Goal: Task Accomplishment & Management: Complete application form

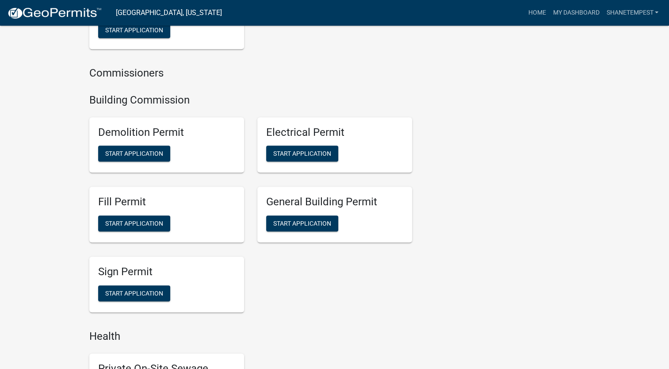
scroll to position [574, 0]
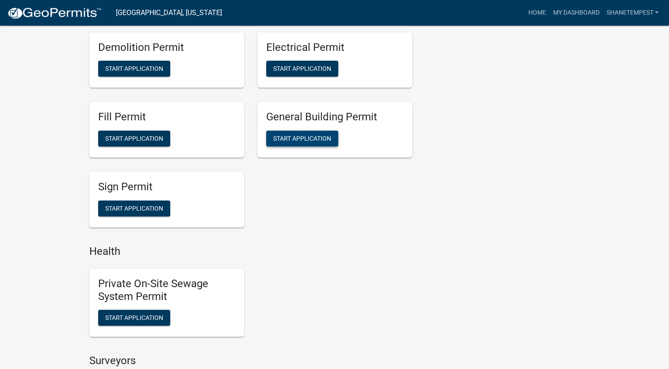
click at [315, 139] on span "Start Application" at bounding box center [302, 138] width 58 height 7
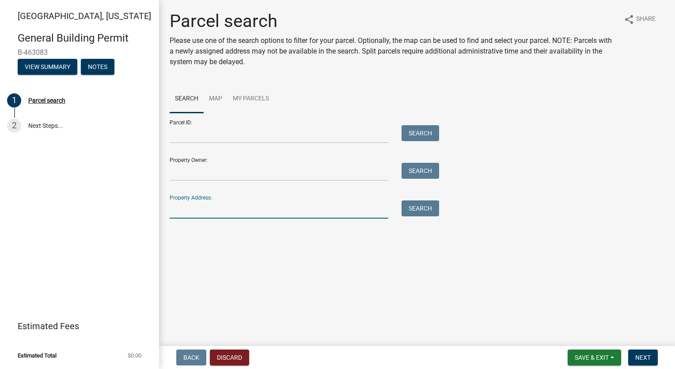
click at [216, 214] on input "Property Address:" at bounding box center [279, 209] width 219 height 18
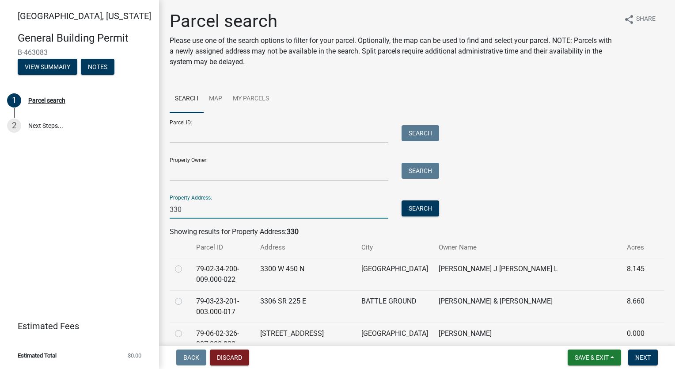
type input "330 wall"
click at [409, 208] on button "Search" at bounding box center [421, 208] width 38 height 16
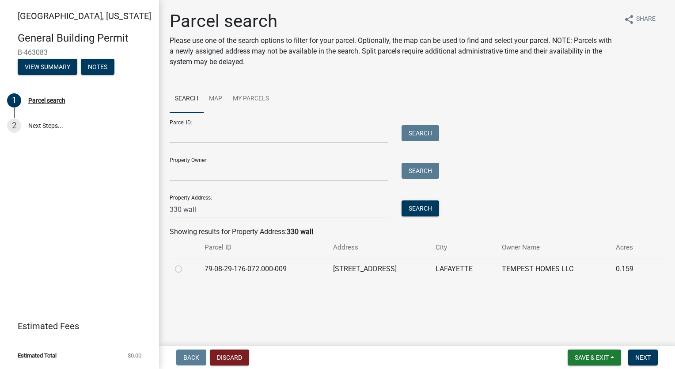
click at [179, 265] on div at bounding box center [184, 268] width 19 height 11
click at [186, 263] on label at bounding box center [186, 263] width 0 height 0
click at [186, 269] on input "radio" at bounding box center [189, 266] width 6 height 6
radio input "true"
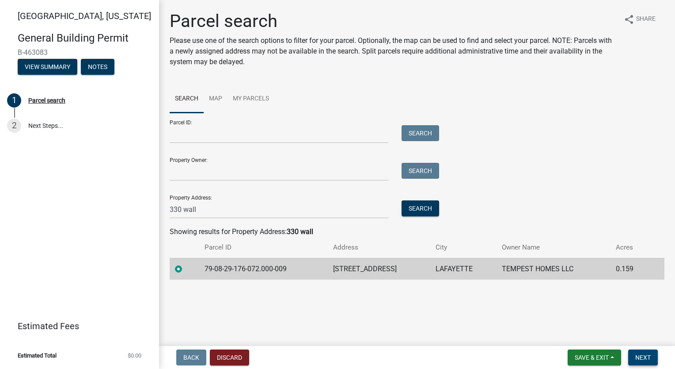
click at [647, 356] on span "Next" at bounding box center [642, 356] width 15 height 7
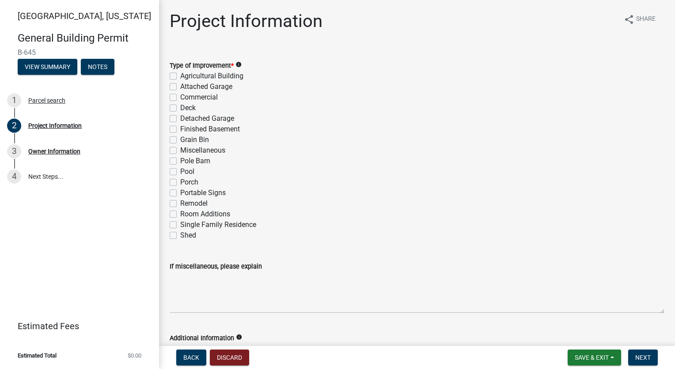
click at [180, 225] on label "Single Family Residence" at bounding box center [218, 224] width 76 height 11
click at [180, 225] on input "Single Family Residence" at bounding box center [183, 222] width 6 height 6
checkbox input "true"
checkbox input "false"
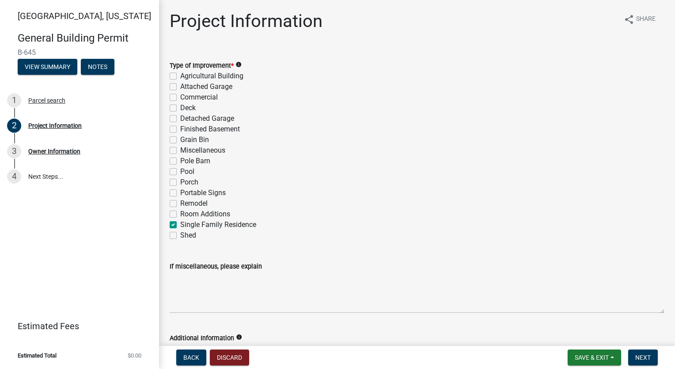
checkbox input "false"
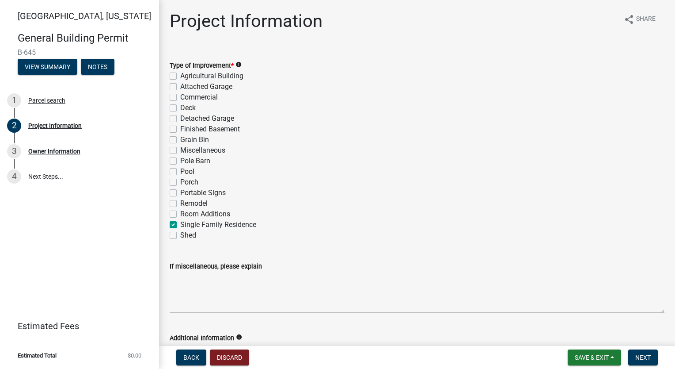
checkbox input "false"
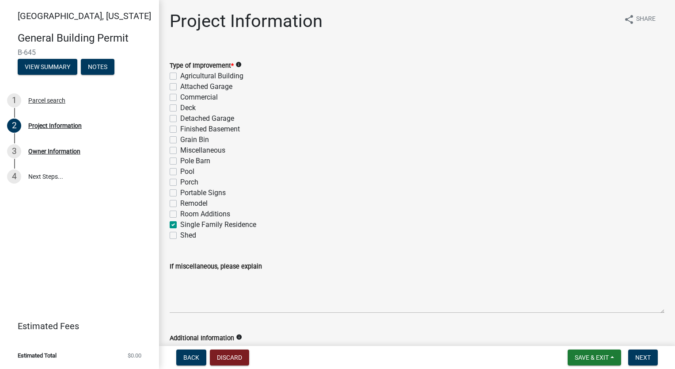
checkbox input "false"
checkbox input "true"
checkbox input "false"
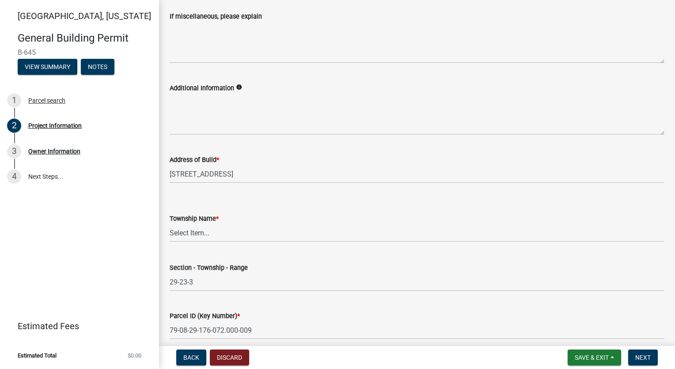
scroll to position [265, 0]
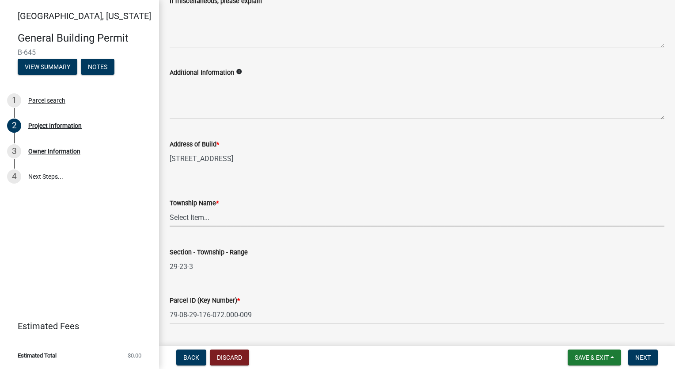
click at [235, 218] on select "Select Item... [PERSON_NAME] [PERSON_NAME] [GEOGRAPHIC_DATA][PERSON_NAME] Tippe…" at bounding box center [417, 217] width 495 height 18
click at [170, 208] on select "Select Item... [PERSON_NAME] [PERSON_NAME] [GEOGRAPHIC_DATA][PERSON_NAME] Tippe…" at bounding box center [417, 217] width 495 height 18
select select "39dd8e3a-6d5d-4294-aa82-b184892f1826"
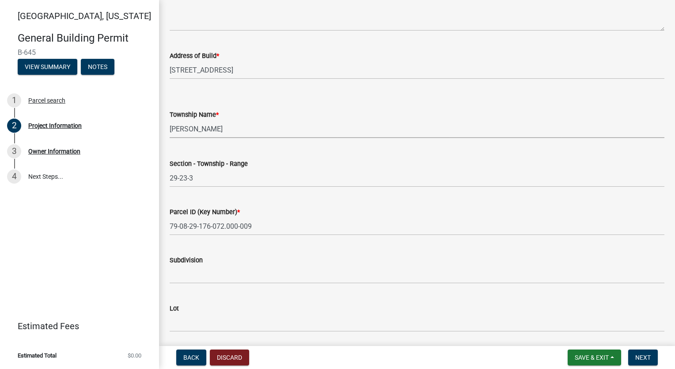
scroll to position [398, 0]
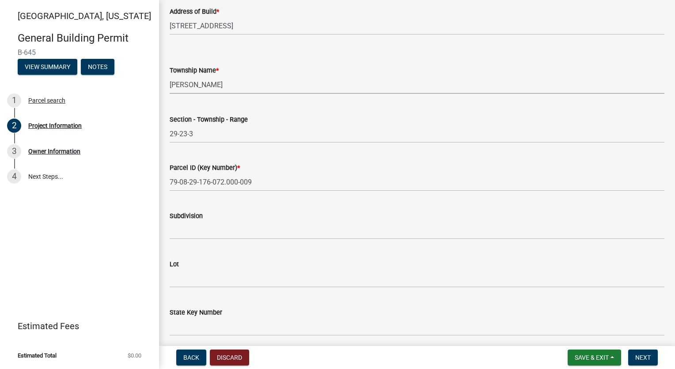
click at [233, 217] on div "Subdivision" at bounding box center [417, 215] width 495 height 11
click at [223, 233] on input "Subdivision" at bounding box center [417, 230] width 495 height 18
type input "[GEOGRAPHIC_DATA]"
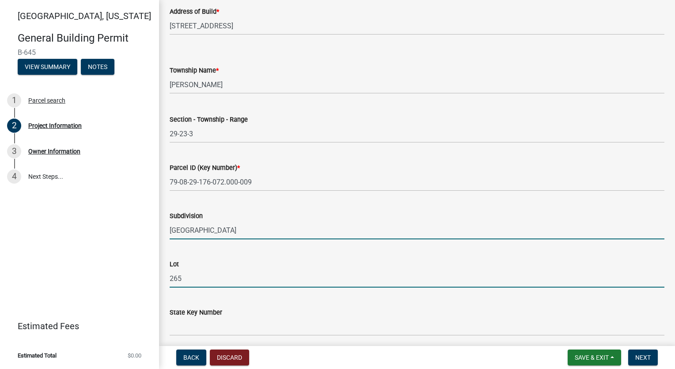
click at [208, 273] on input "265" at bounding box center [417, 278] width 495 height 18
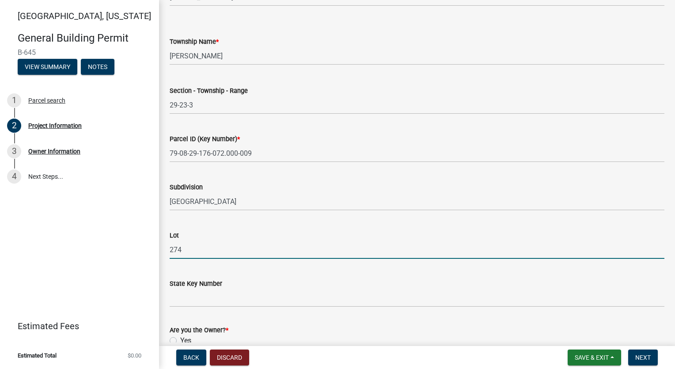
scroll to position [442, 0]
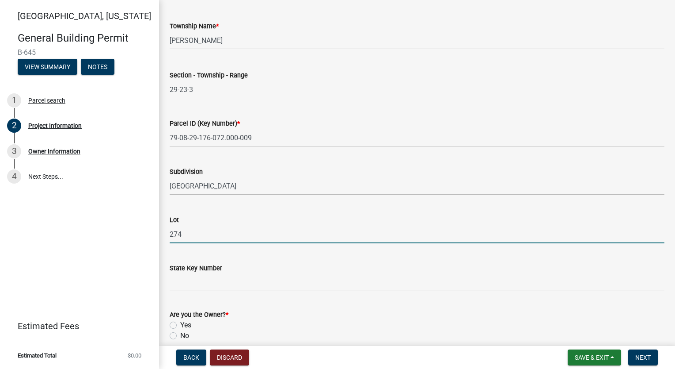
type input "274"
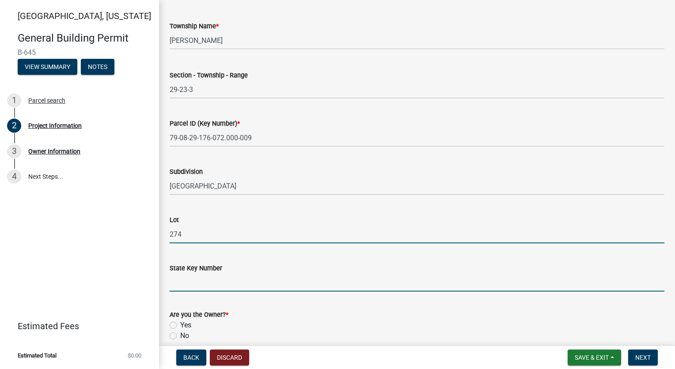
click at [219, 284] on input "State Key Number" at bounding box center [417, 282] width 495 height 18
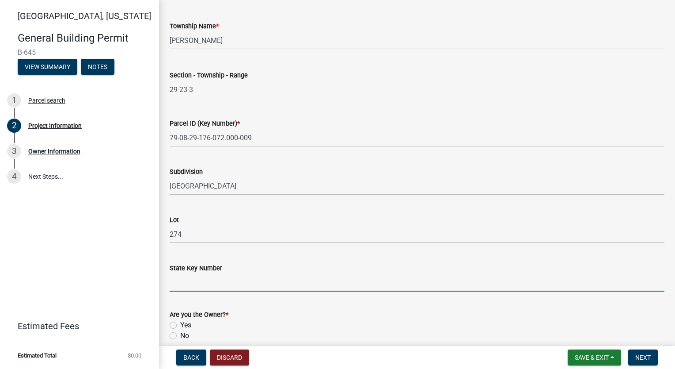
click at [422, 268] on div "State Key Number" at bounding box center [417, 267] width 495 height 11
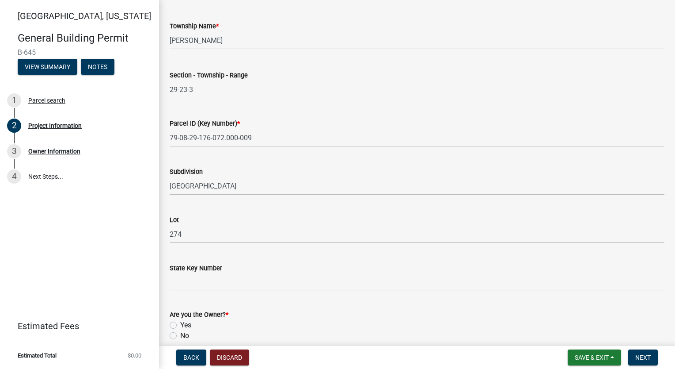
scroll to position [483, 0]
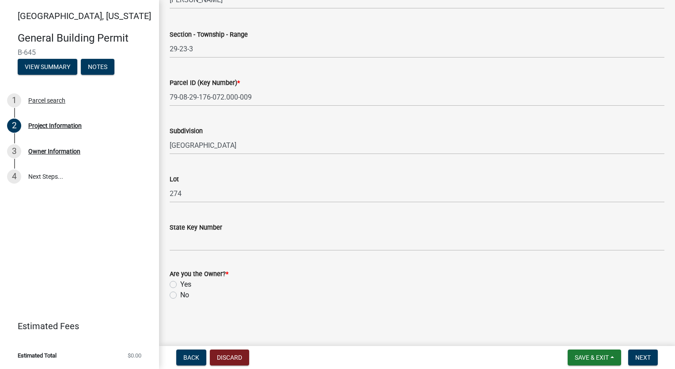
click at [180, 284] on label "Yes" at bounding box center [185, 284] width 11 height 11
click at [180, 284] on input "Yes" at bounding box center [183, 282] width 6 height 6
radio input "true"
click at [635, 355] on span "Next" at bounding box center [642, 356] width 15 height 7
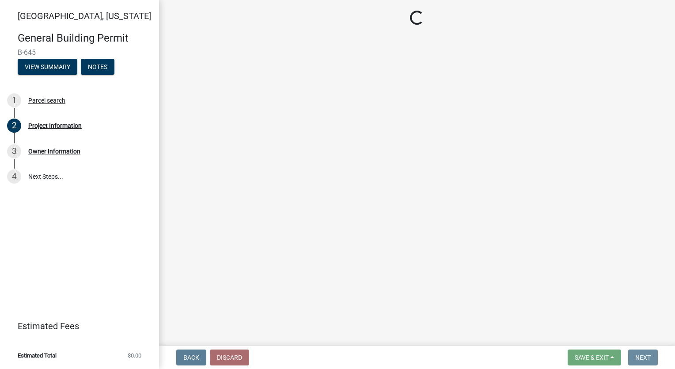
scroll to position [0, 0]
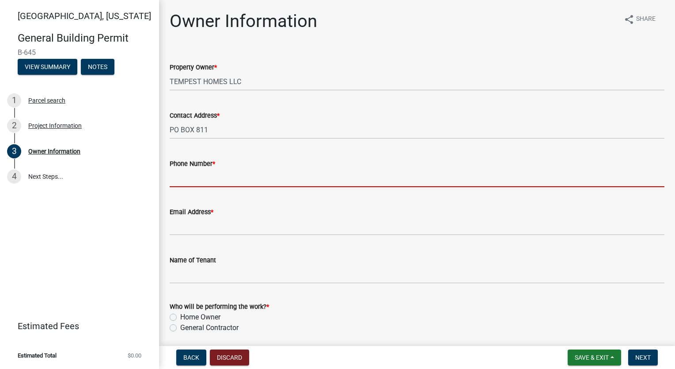
click at [231, 171] on input "Phone Number *" at bounding box center [417, 178] width 495 height 18
type input "7654186612"
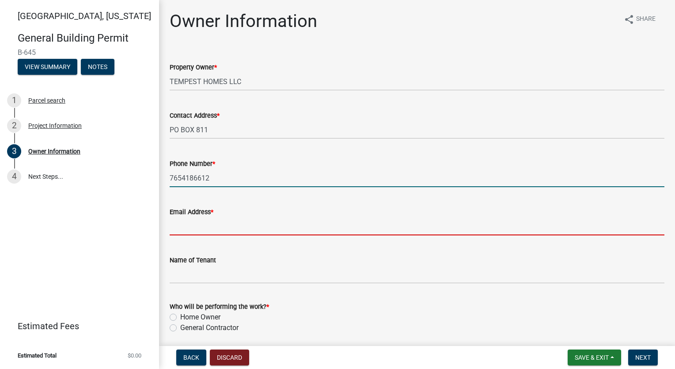
type input "[EMAIL_ADDRESS][DOMAIN_NAME]"
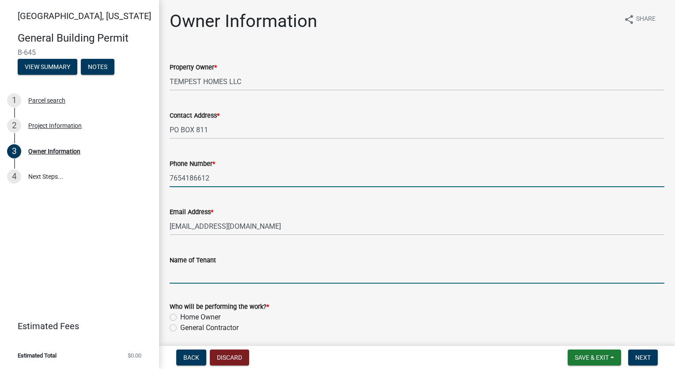
type input "[PERSON_NAME]"
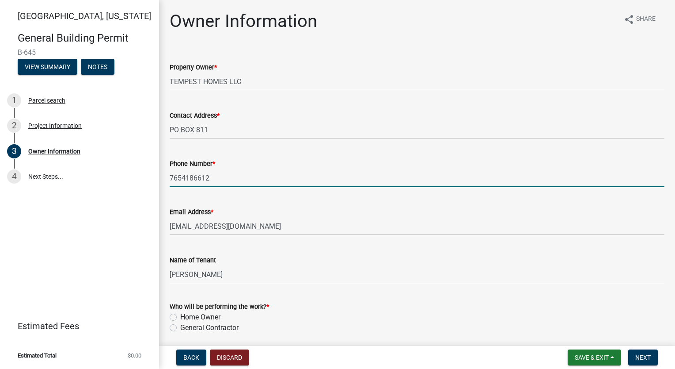
scroll to position [88, 0]
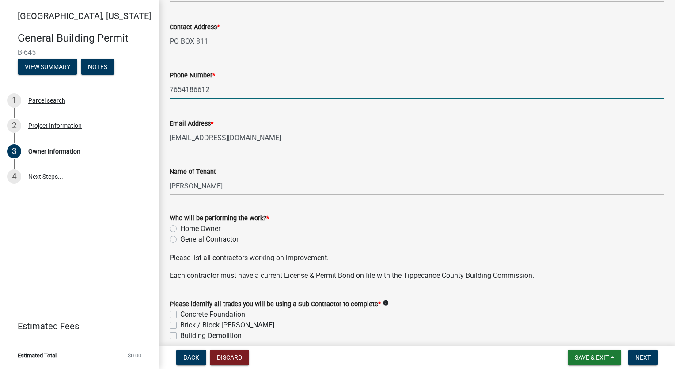
click at [180, 238] on label "General Contractor" at bounding box center [209, 239] width 58 height 11
click at [180, 238] on input "General Contractor" at bounding box center [183, 237] width 6 height 6
radio input "true"
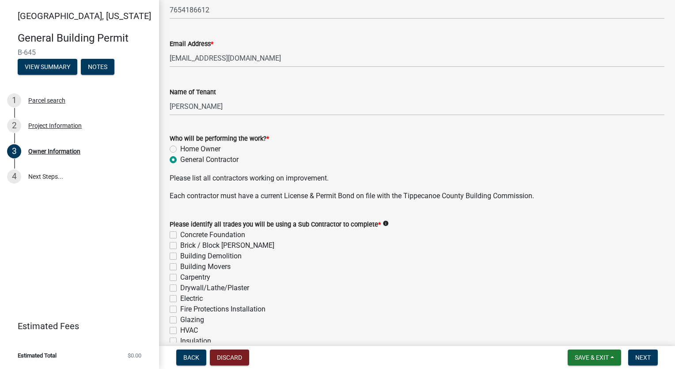
scroll to position [221, 0]
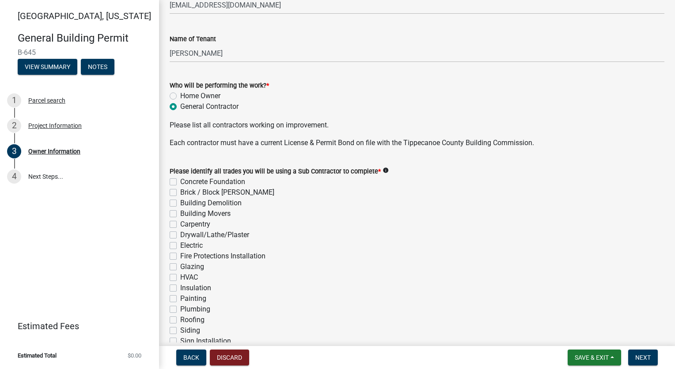
click at [180, 181] on label "Concrete Foundation" at bounding box center [212, 181] width 65 height 11
click at [180, 181] on input "Concrete Foundation" at bounding box center [183, 179] width 6 height 6
checkbox input "true"
checkbox input "false"
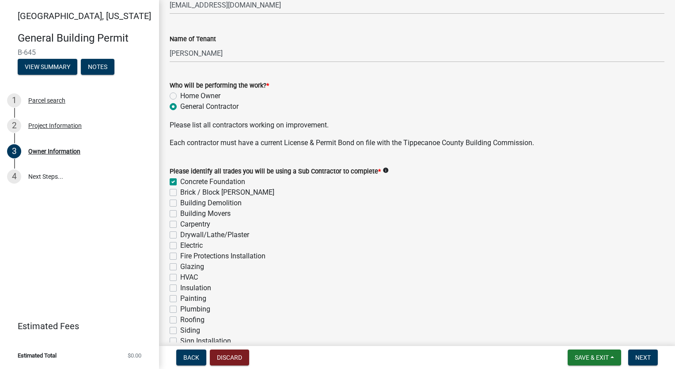
checkbox input "false"
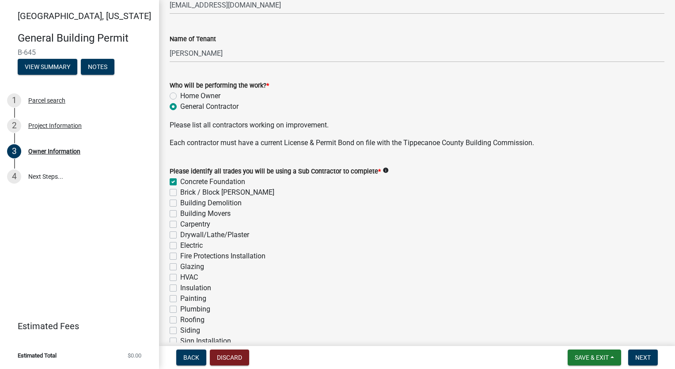
checkbox input "false"
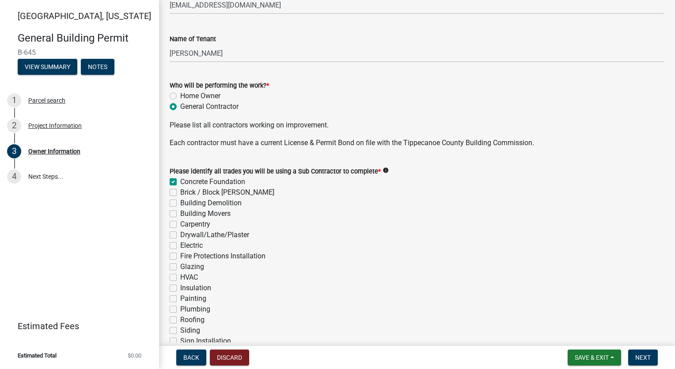
checkbox input "false"
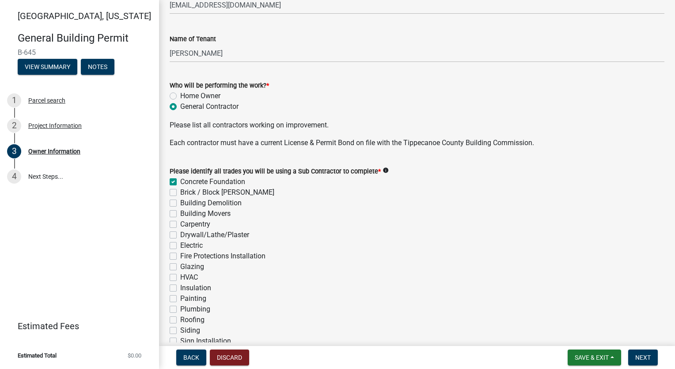
checkbox input "false"
click at [180, 193] on label "Brick / Block [PERSON_NAME]" at bounding box center [227, 192] width 94 height 11
click at [180, 193] on input "Brick / Block [PERSON_NAME]" at bounding box center [183, 190] width 6 height 6
checkbox input "true"
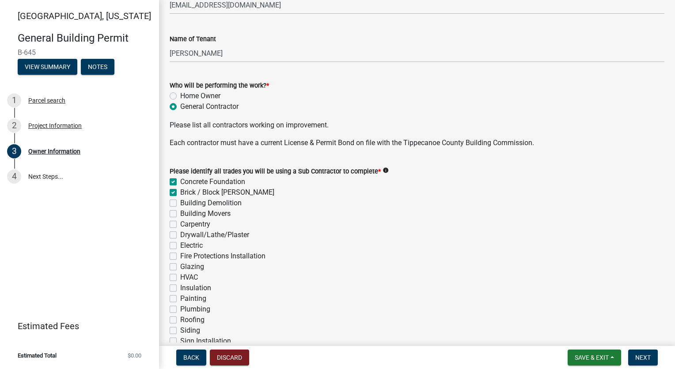
checkbox input "true"
checkbox input "false"
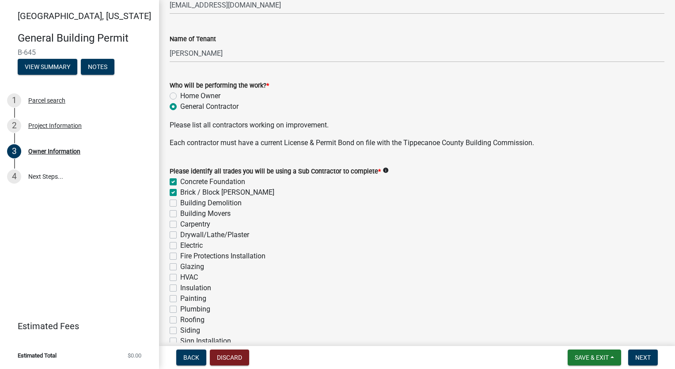
checkbox input "false"
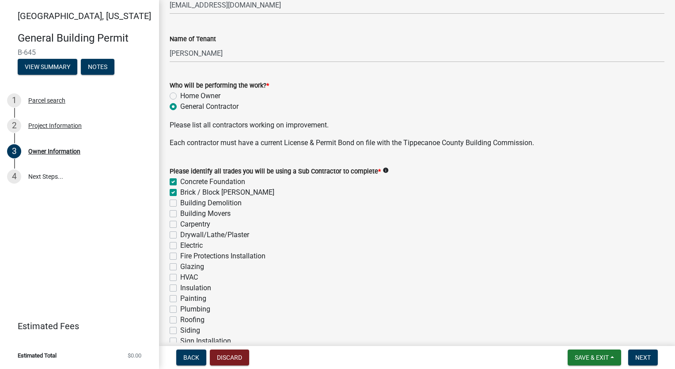
checkbox input "false"
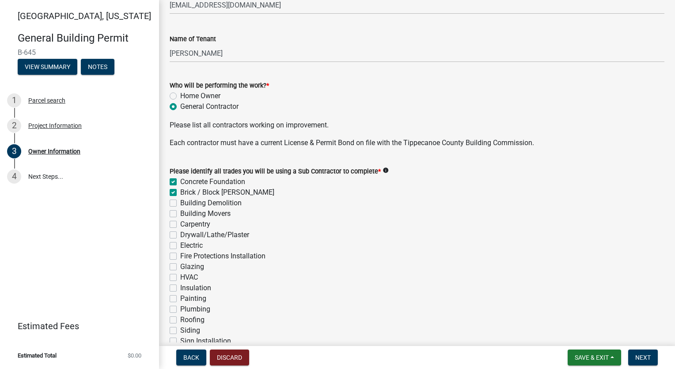
checkbox input "false"
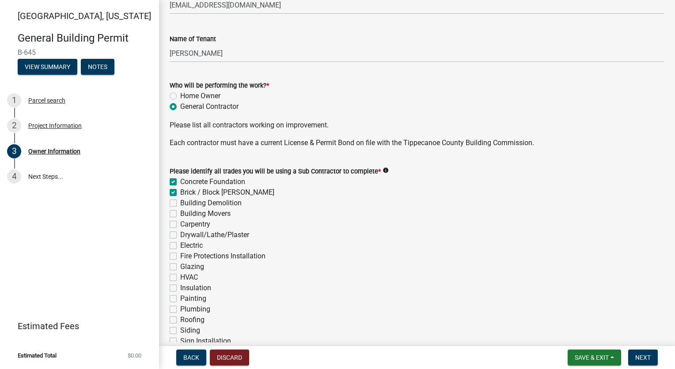
click at [180, 225] on label "Carpentry" at bounding box center [195, 224] width 30 height 11
click at [180, 224] on input "Carpentry" at bounding box center [183, 222] width 6 height 6
checkbox input "true"
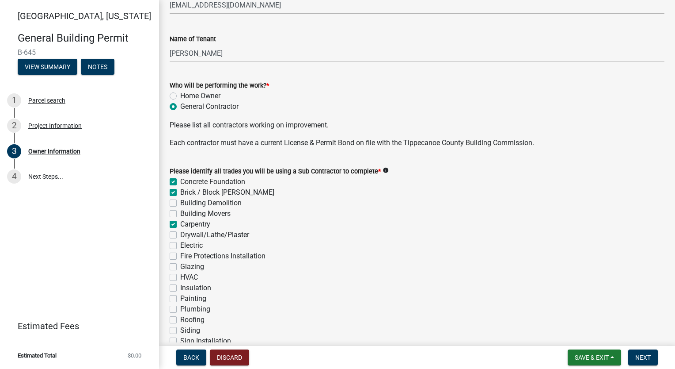
checkbox input "false"
checkbox input "true"
checkbox input "false"
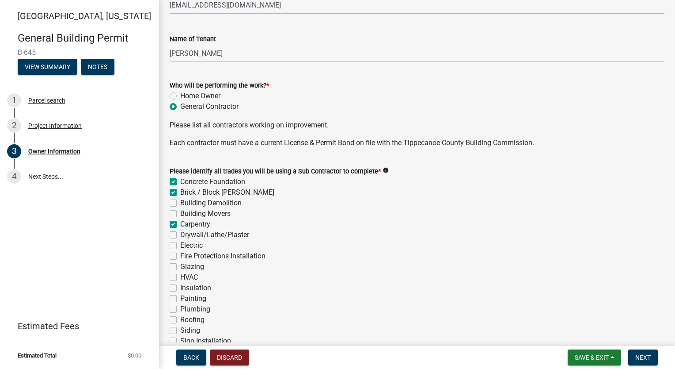
checkbox input "false"
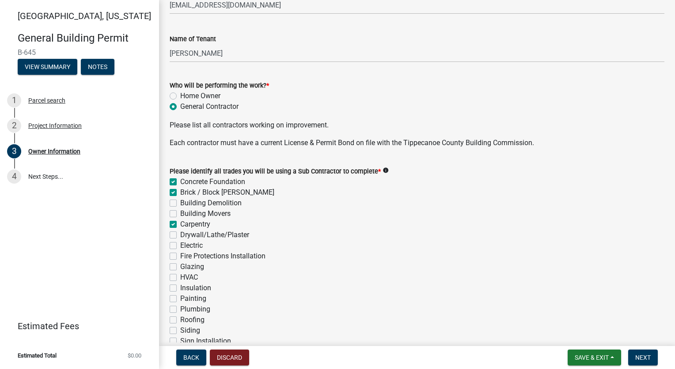
checkbox input "false"
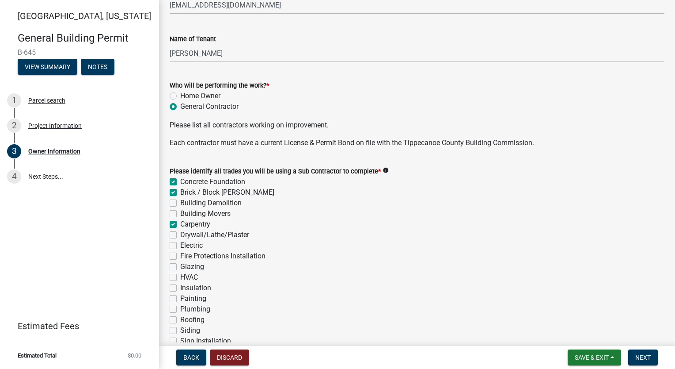
checkbox input "false"
click at [180, 233] on label "Drywall/Lathe/Plaster" at bounding box center [214, 234] width 69 height 11
click at [180, 233] on input "Drywall/Lathe/Plaster" at bounding box center [183, 232] width 6 height 6
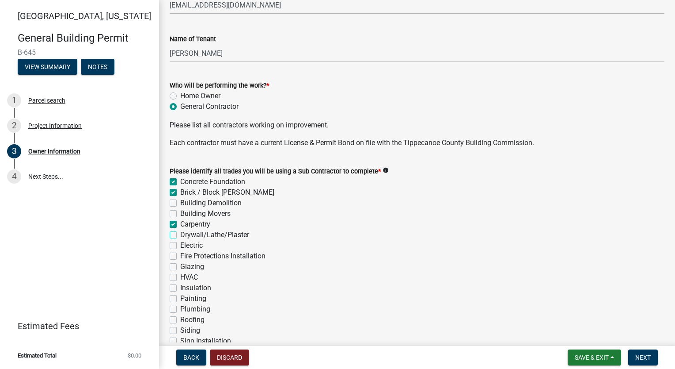
checkbox input "true"
checkbox input "false"
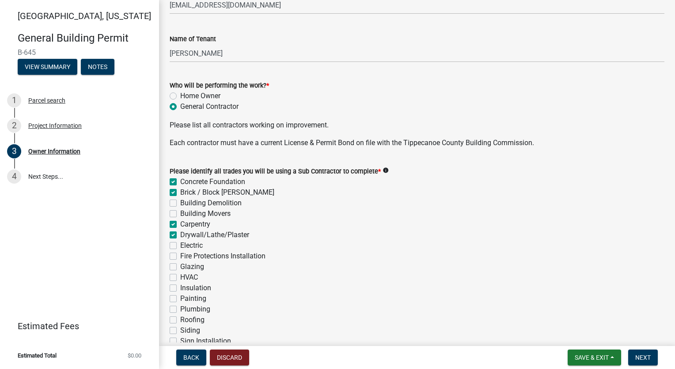
checkbox input "true"
checkbox input "false"
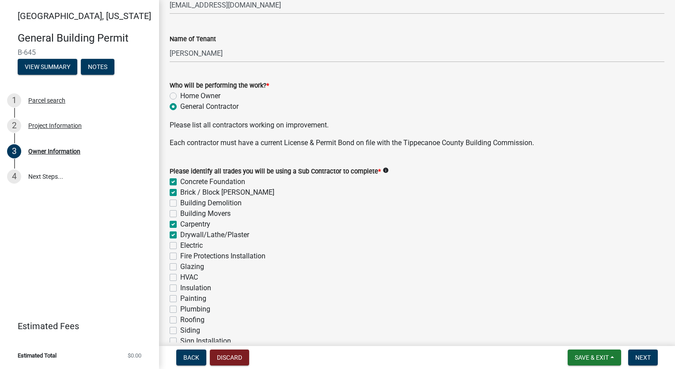
checkbox input "false"
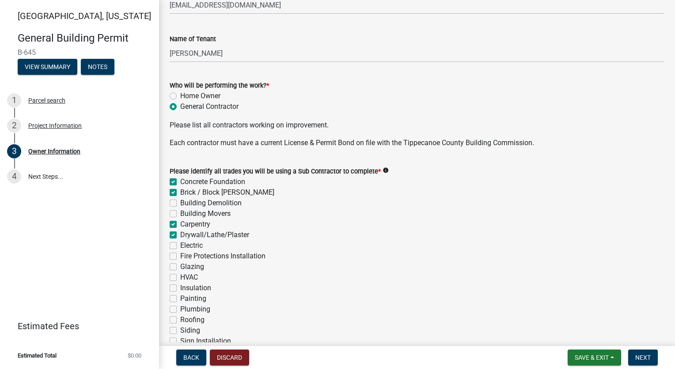
checkbox input "false"
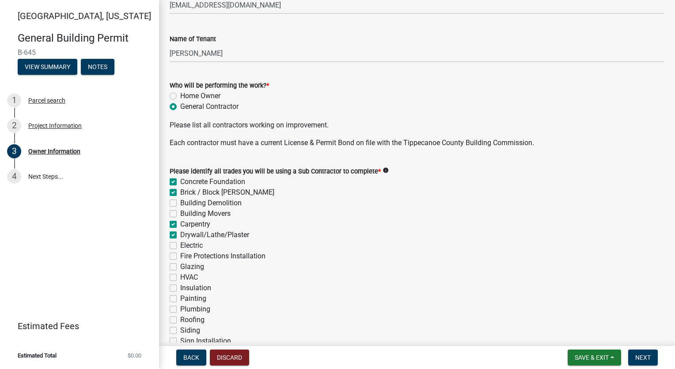
checkbox input "false"
click at [180, 245] on label "Electric" at bounding box center [191, 245] width 23 height 11
click at [180, 245] on input "Electric" at bounding box center [183, 243] width 6 height 6
checkbox input "true"
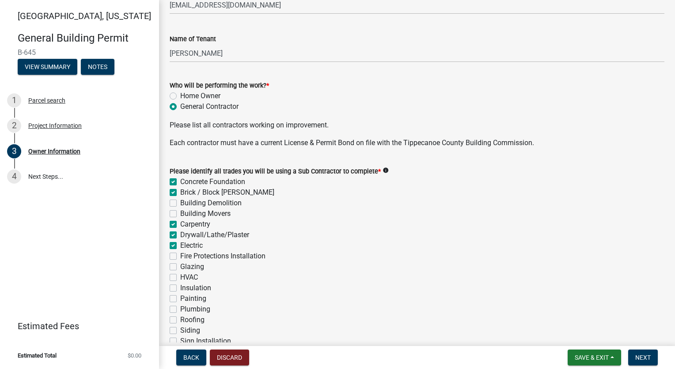
checkbox input "true"
checkbox input "false"
checkbox input "true"
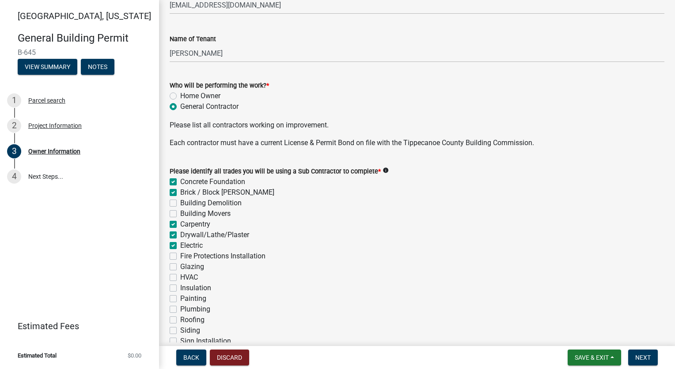
checkbox input "true"
checkbox input "false"
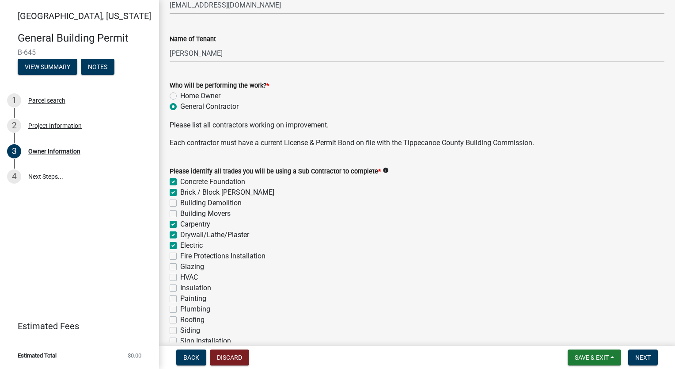
checkbox input "false"
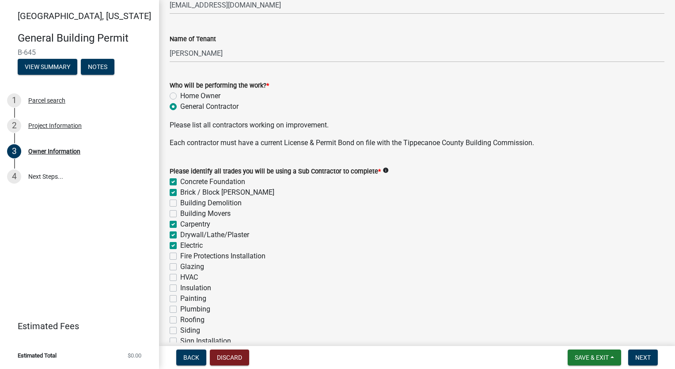
checkbox input "false"
click at [180, 277] on label "HVAC" at bounding box center [189, 277] width 18 height 11
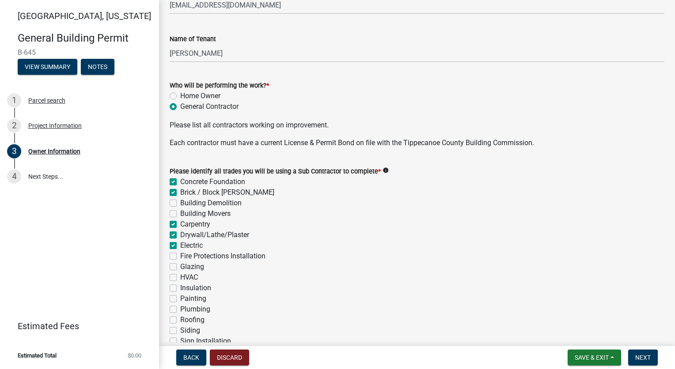
click at [180, 277] on input "HVAC" at bounding box center [183, 275] width 6 height 6
checkbox input "true"
checkbox input "false"
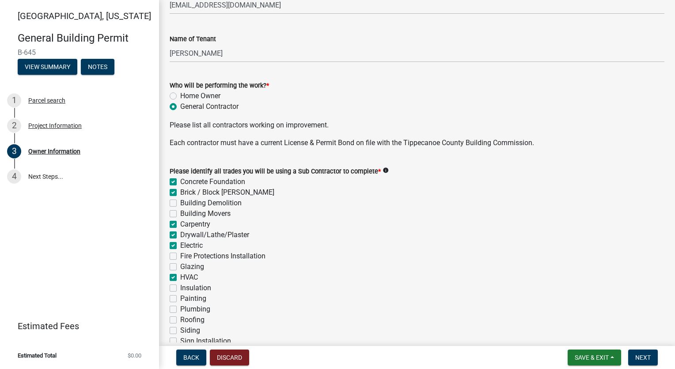
checkbox input "false"
checkbox input "true"
checkbox input "false"
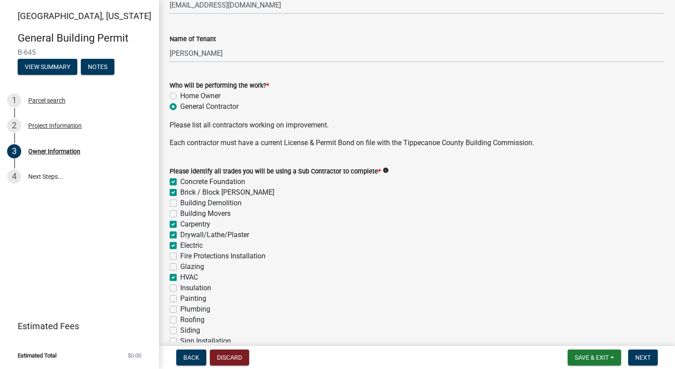
checkbox input "false"
checkbox input "true"
checkbox input "false"
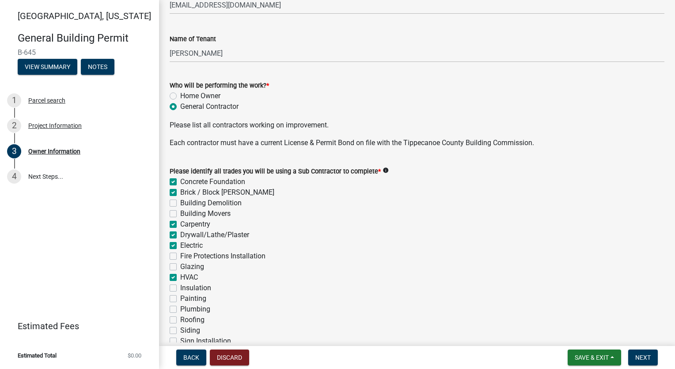
checkbox input "false"
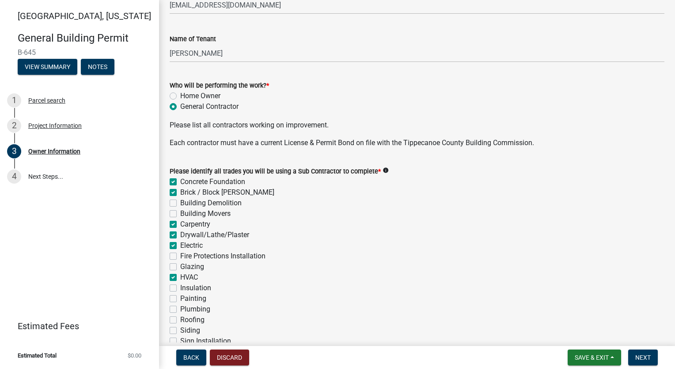
checkbox input "false"
click at [180, 291] on label "Insulation" at bounding box center [195, 287] width 31 height 11
click at [180, 288] on input "Insulation" at bounding box center [183, 285] width 6 height 6
checkbox input "true"
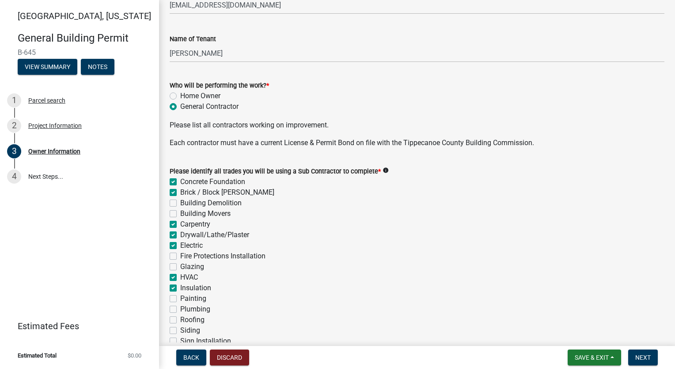
checkbox input "true"
checkbox input "false"
checkbox input "true"
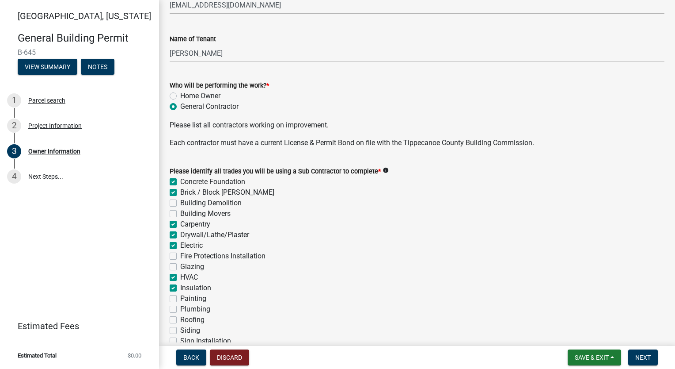
checkbox input "true"
checkbox input "false"
checkbox input "true"
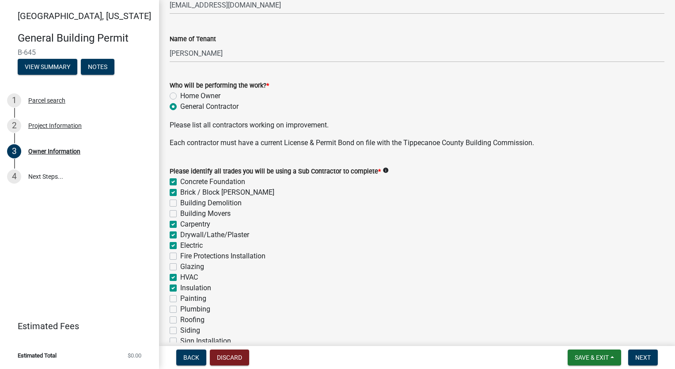
checkbox input "true"
checkbox input "false"
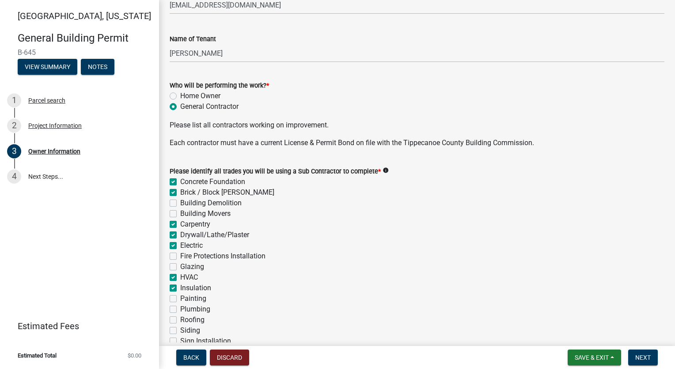
checkbox input "false"
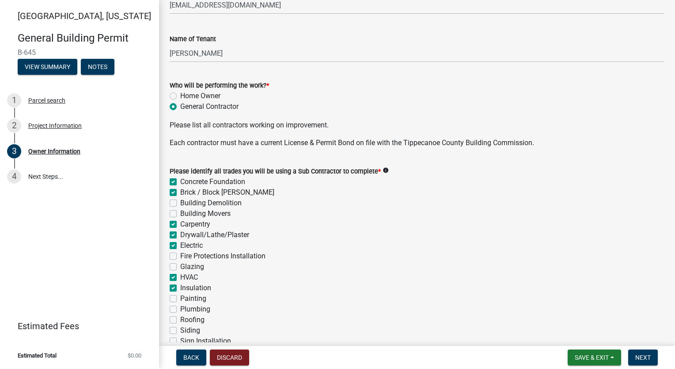
click at [180, 299] on label "Painting" at bounding box center [193, 298] width 26 height 11
click at [180, 299] on input "Painting" at bounding box center [183, 296] width 6 height 6
checkbox input "true"
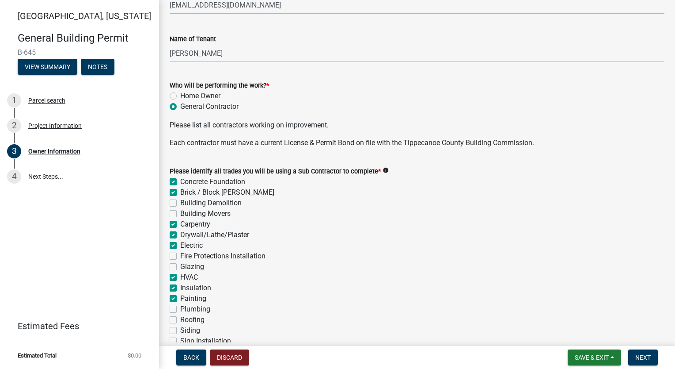
checkbox input "false"
checkbox input "true"
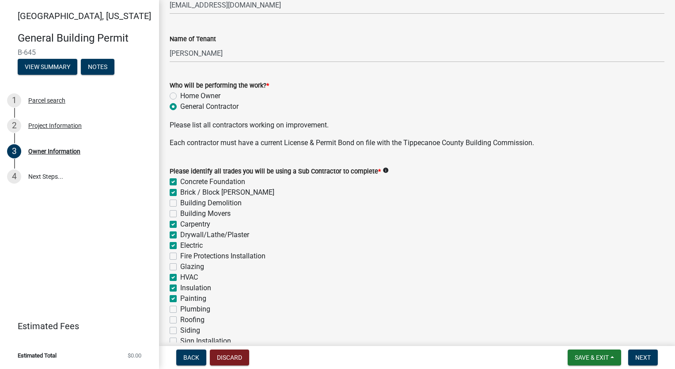
checkbox input "false"
checkbox input "true"
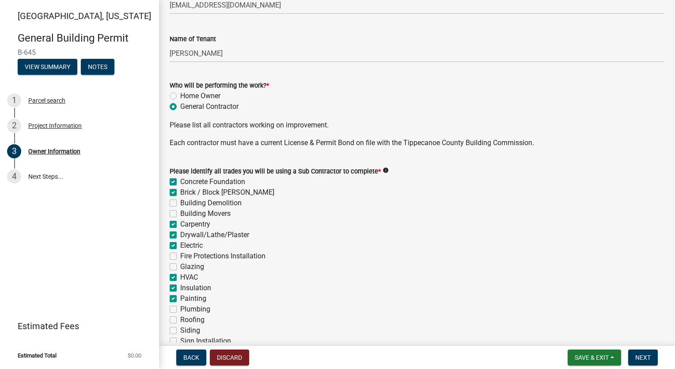
checkbox input "false"
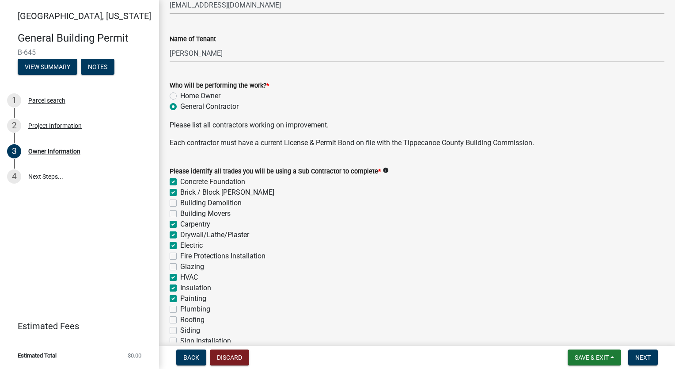
checkbox input "false"
click at [180, 309] on label "Plumbing" at bounding box center [195, 309] width 30 height 11
click at [180, 309] on input "Plumbing" at bounding box center [183, 307] width 6 height 6
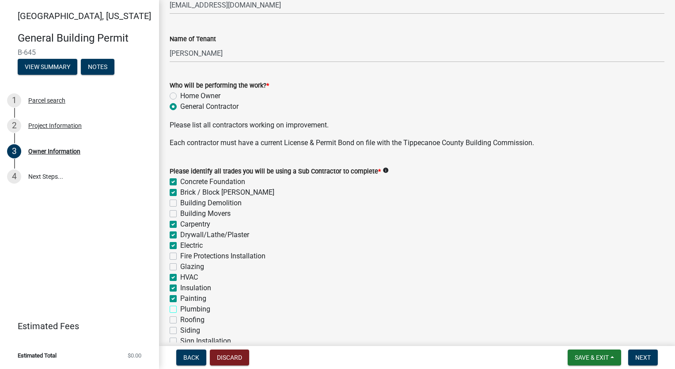
checkbox input "true"
checkbox input "false"
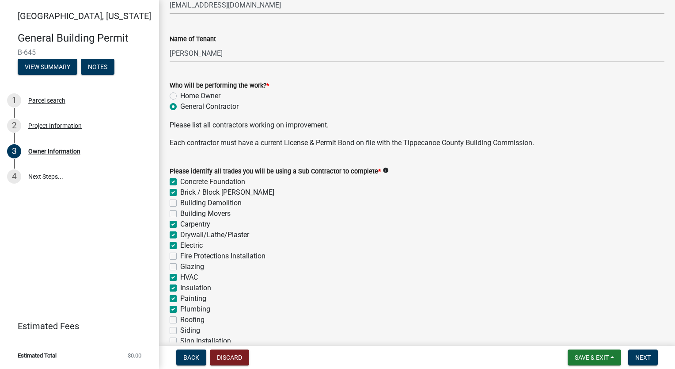
checkbox input "true"
click at [180, 319] on label "Roofing" at bounding box center [192, 319] width 24 height 11
click at [180, 319] on input "Roofing" at bounding box center [183, 317] width 6 height 6
click at [172, 327] on div "Siding" at bounding box center [417, 330] width 495 height 11
click at [180, 331] on label "Siding" at bounding box center [190, 330] width 20 height 11
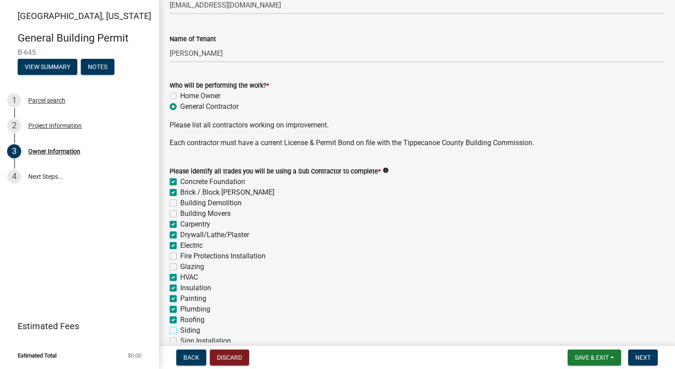
click at [180, 331] on input "Siding" at bounding box center [183, 328] width 6 height 6
click at [360, 244] on div "Electric" at bounding box center [417, 245] width 495 height 11
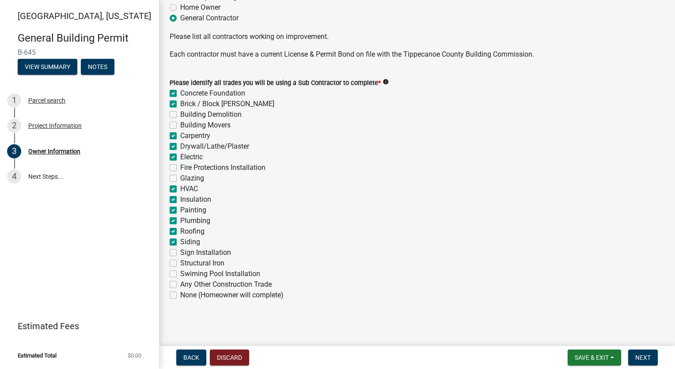
scroll to position [309, 0]
click at [649, 360] on span "Next" at bounding box center [642, 356] width 15 height 7
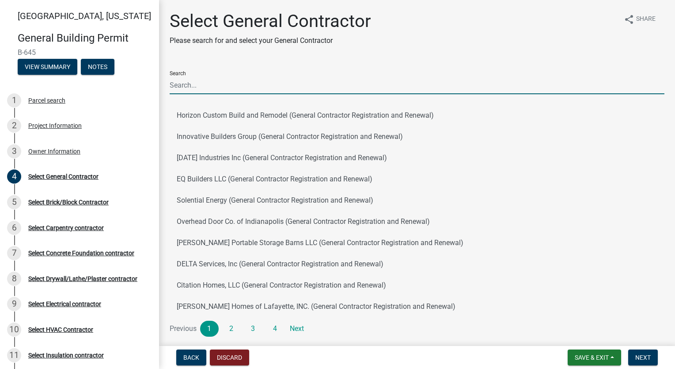
click at [221, 88] on input "Search" at bounding box center [417, 85] width 495 height 18
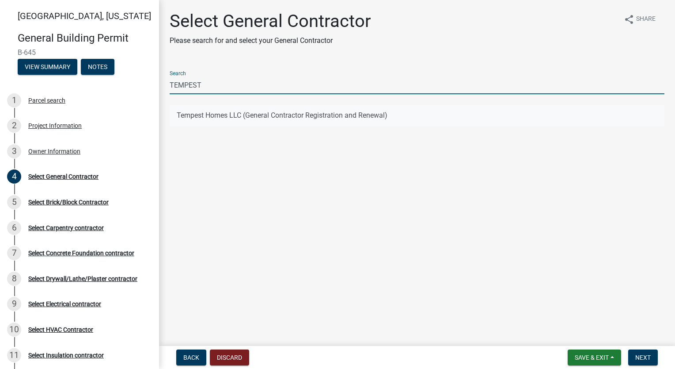
click at [243, 114] on button "Tempest Homes LLC (General Contractor Registration and Renewal)" at bounding box center [417, 115] width 495 height 21
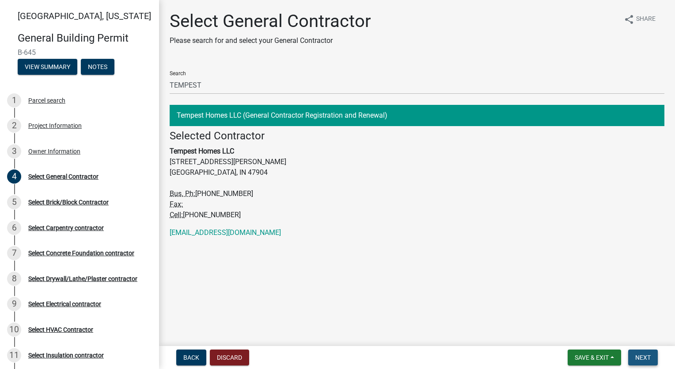
click at [652, 353] on button "Next" at bounding box center [643, 357] width 30 height 16
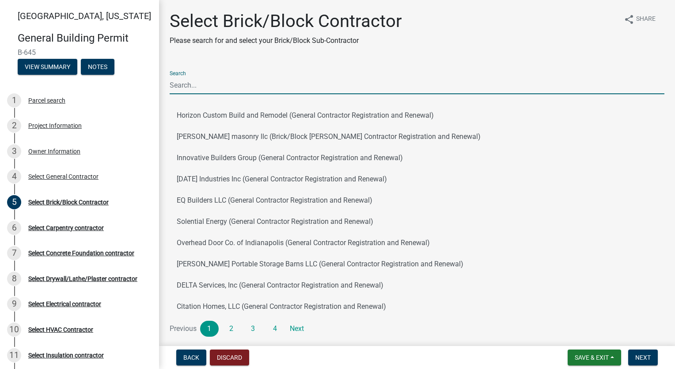
click at [274, 76] on input "Search" at bounding box center [417, 85] width 495 height 18
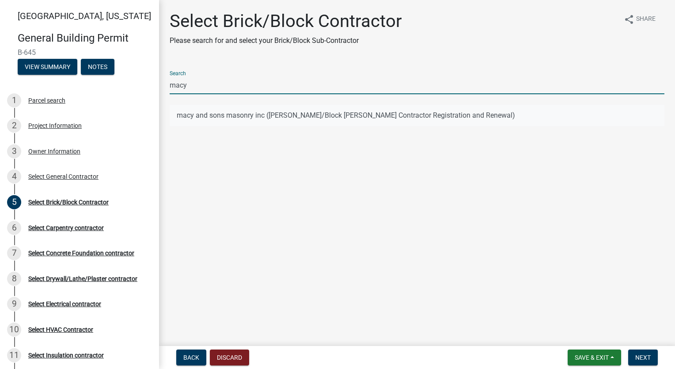
click at [247, 111] on button "macy and sons masonry inc ([PERSON_NAME]/Block [PERSON_NAME] Contractor Registr…" at bounding box center [417, 115] width 495 height 21
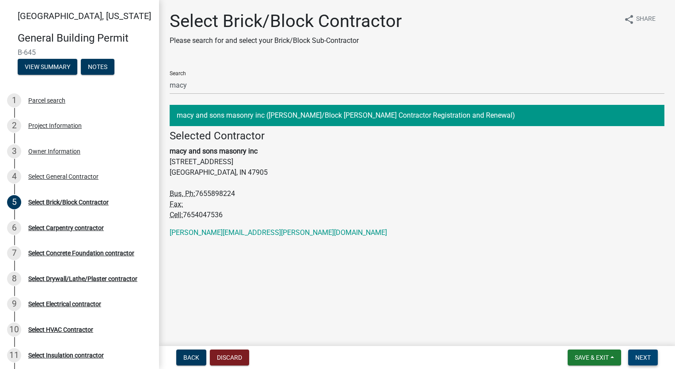
click at [650, 358] on span "Next" at bounding box center [642, 356] width 15 height 7
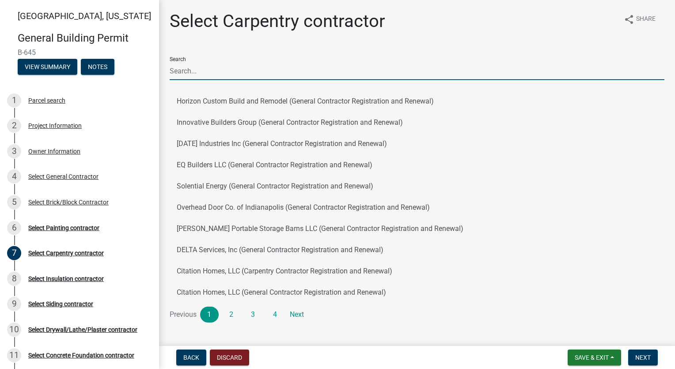
click at [262, 68] on input "Search" at bounding box center [417, 71] width 495 height 18
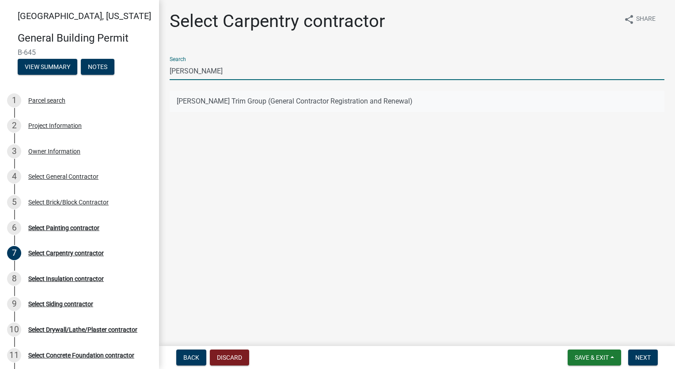
click at [256, 105] on button "[PERSON_NAME] Trim Group (General Contractor Registration and Renewal)" at bounding box center [417, 101] width 495 height 21
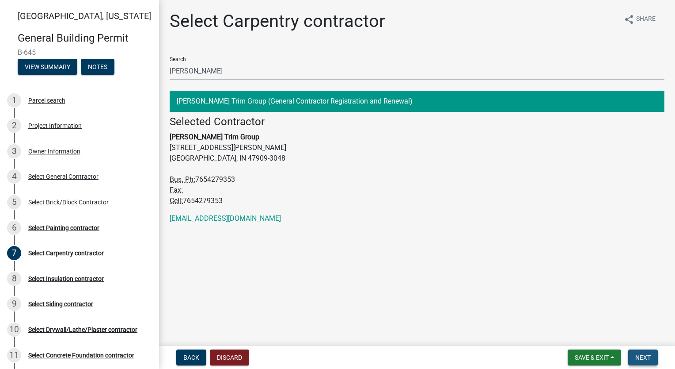
click at [641, 351] on button "Next" at bounding box center [643, 357] width 30 height 16
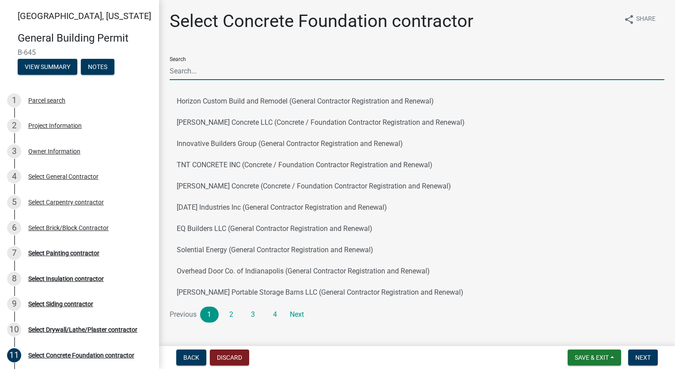
click at [218, 70] on input "Search" at bounding box center [417, 71] width 495 height 18
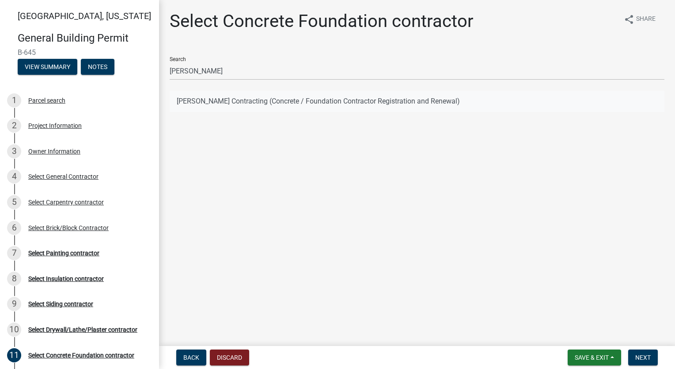
click at [237, 102] on button "[PERSON_NAME] Contracting (Concrete / Foundation Contractor Registration and Re…" at bounding box center [417, 101] width 495 height 21
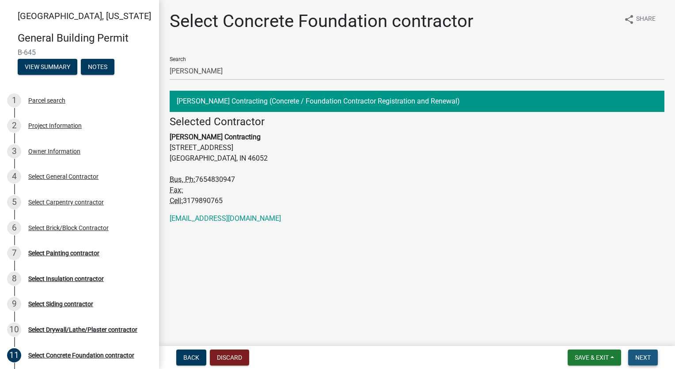
click at [650, 361] on button "Next" at bounding box center [643, 357] width 30 height 16
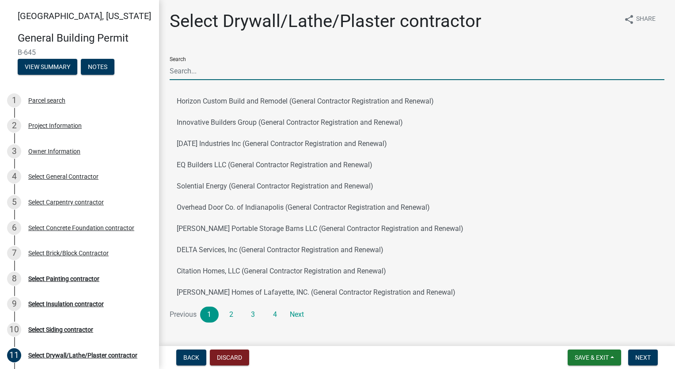
click at [249, 65] on input "Search" at bounding box center [417, 71] width 495 height 18
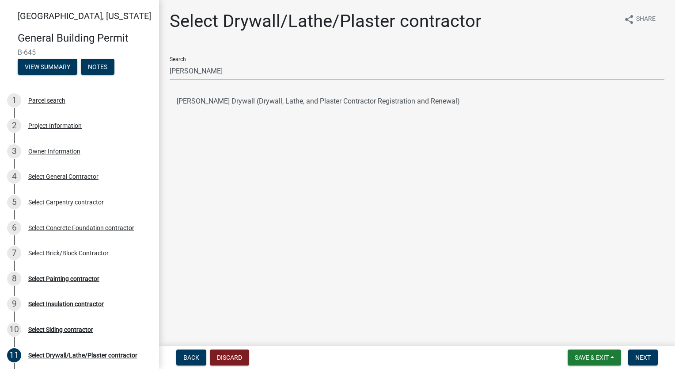
click at [241, 100] on button "[PERSON_NAME] Drywall (Drywall, Lathe, and Plaster Contractor Registration and …" at bounding box center [417, 101] width 495 height 21
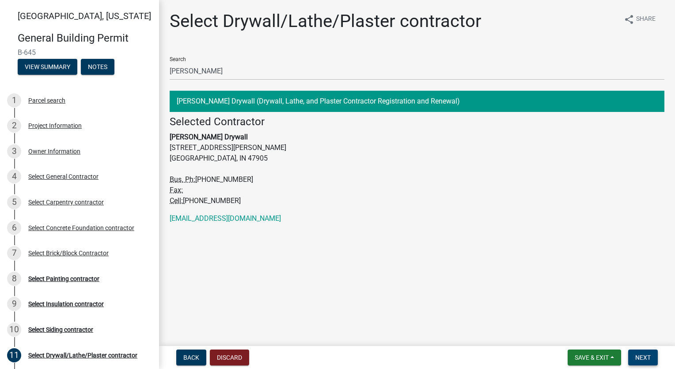
click at [641, 359] on span "Next" at bounding box center [642, 356] width 15 height 7
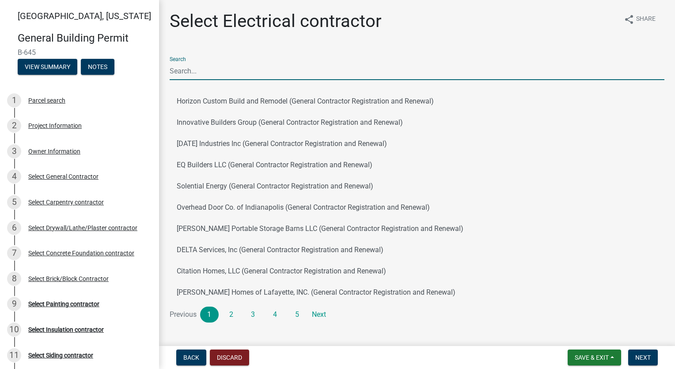
click at [221, 72] on input "Search" at bounding box center [417, 71] width 495 height 18
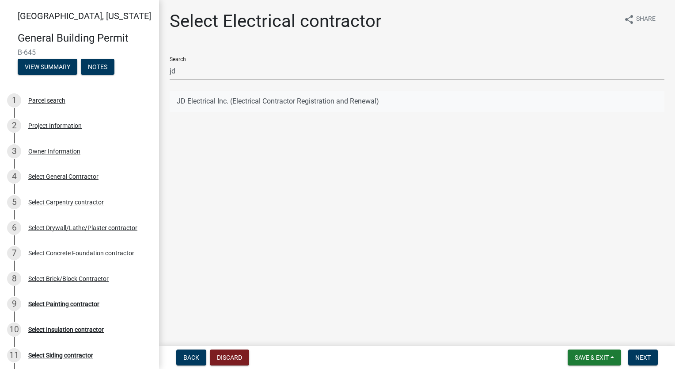
click at [223, 102] on button "JD Electrical Inc. (Electrical Contractor Registration and Renewal)" at bounding box center [417, 101] width 495 height 21
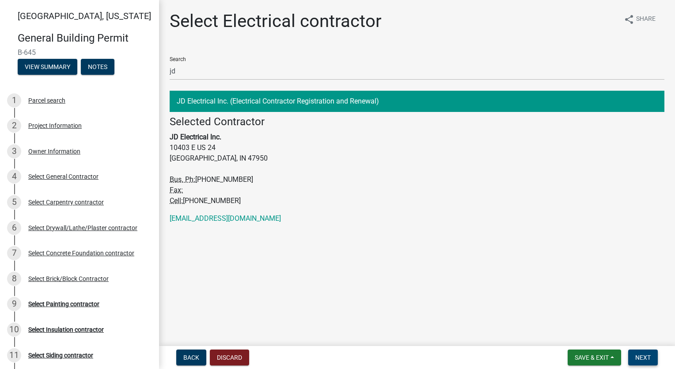
click at [638, 357] on span "Next" at bounding box center [642, 356] width 15 height 7
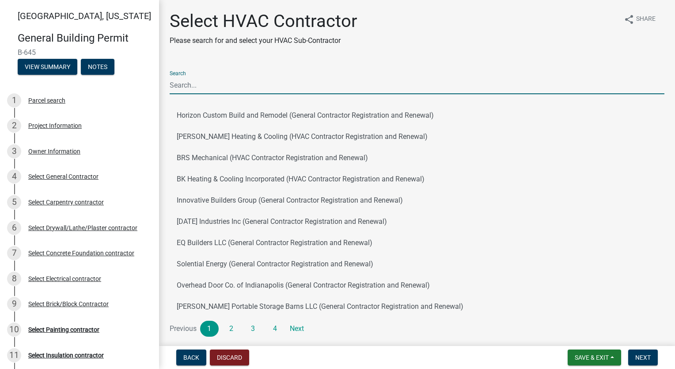
click at [225, 84] on input "Search" at bounding box center [417, 85] width 495 height 18
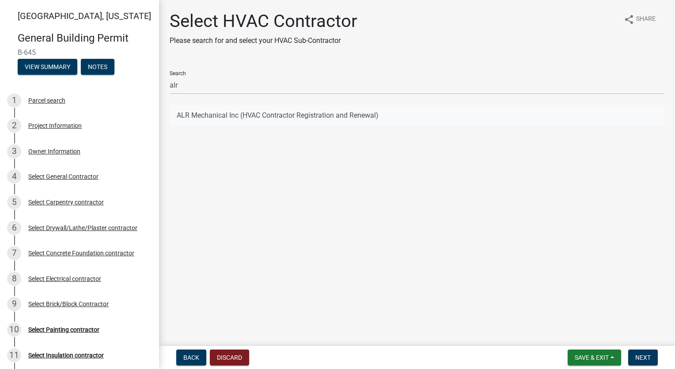
click at [223, 116] on button "ALR Mechanical Inc (HVAC Contractor Registration and Renewal)" at bounding box center [417, 115] width 495 height 21
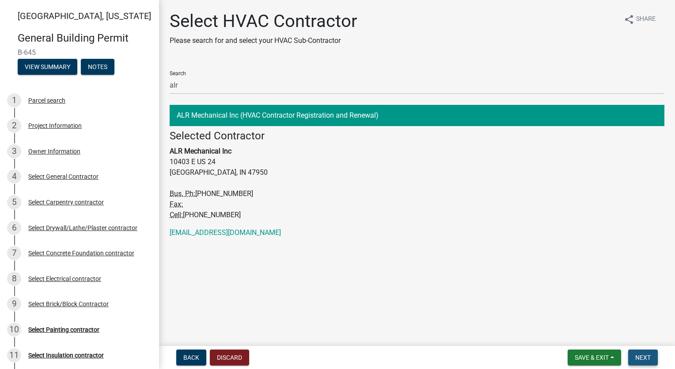
click at [651, 359] on button "Next" at bounding box center [643, 357] width 30 height 16
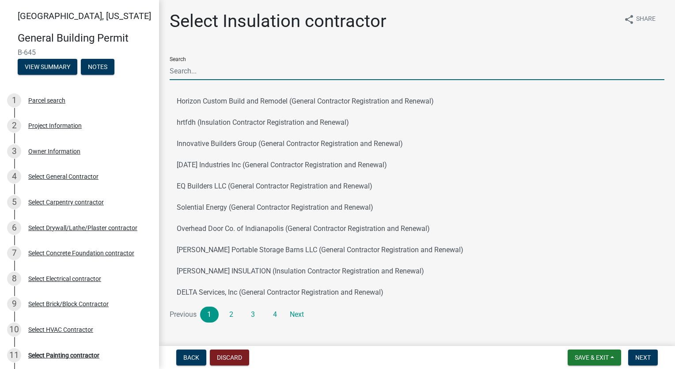
click at [220, 65] on input "Search" at bounding box center [417, 71] width 495 height 18
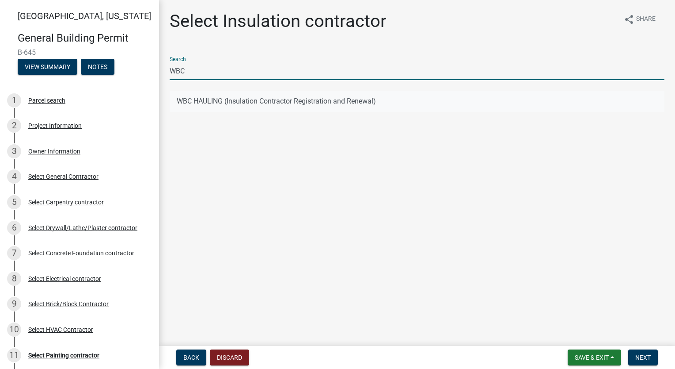
click at [270, 101] on button "WBC HAULING (Insulation Contractor Registration and Renewal)" at bounding box center [417, 101] width 495 height 21
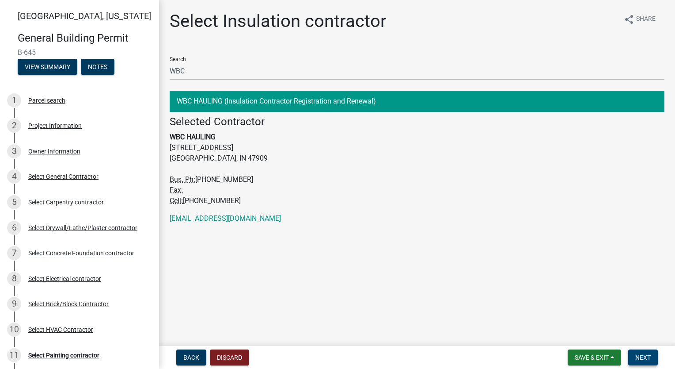
click at [645, 353] on span "Next" at bounding box center [642, 356] width 15 height 7
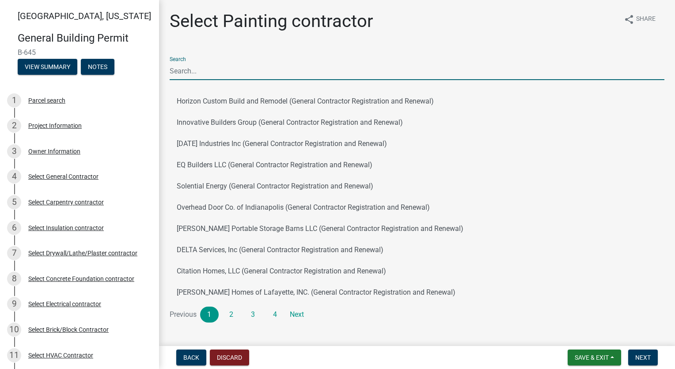
click at [270, 74] on input "Search" at bounding box center [417, 71] width 495 height 18
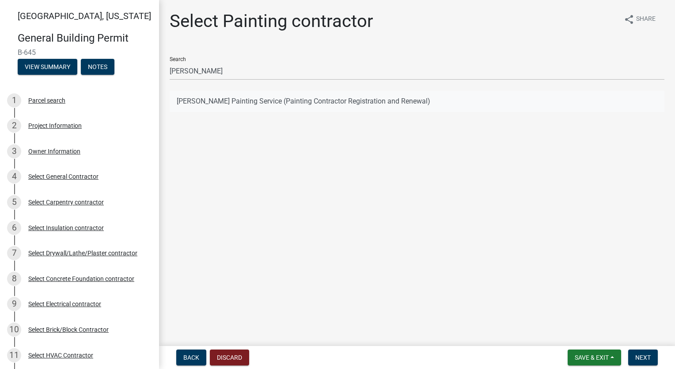
click at [270, 99] on button "[PERSON_NAME] Painting Service (Painting Contractor Registration and Renewal)" at bounding box center [417, 101] width 495 height 21
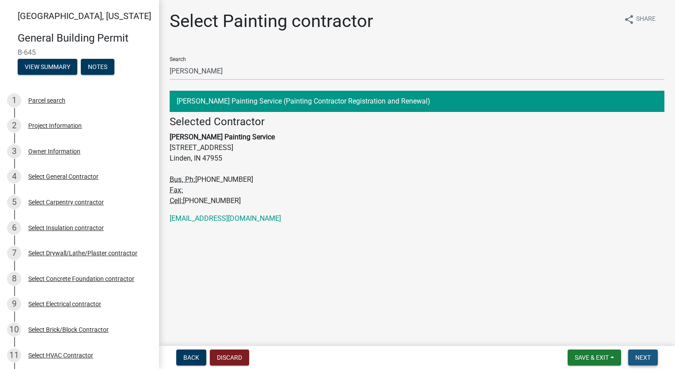
click at [639, 350] on button "Next" at bounding box center [643, 357] width 30 height 16
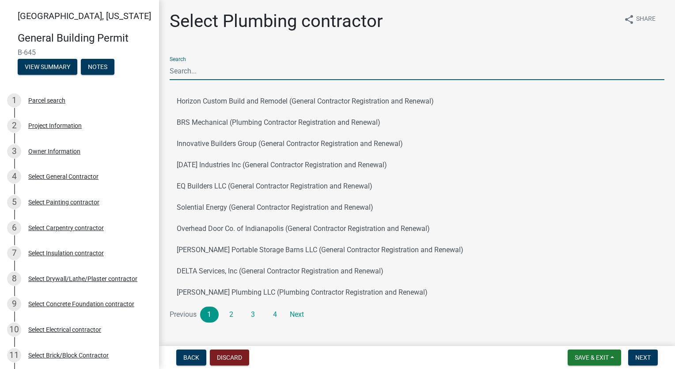
click at [203, 70] on input "Search" at bounding box center [417, 71] width 495 height 18
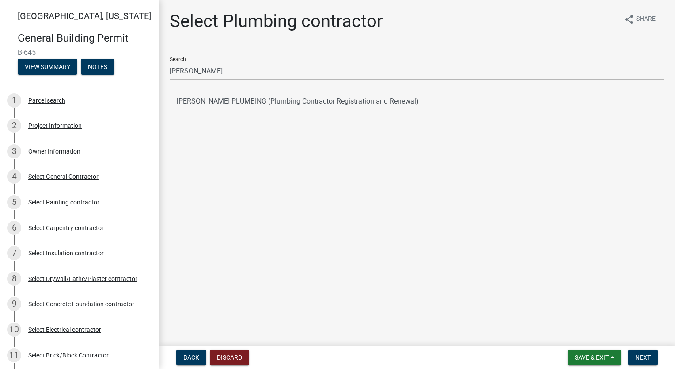
click at [207, 108] on button "[PERSON_NAME] PLUMBING (Plumbing Contractor Registration and Renewal)" at bounding box center [417, 101] width 495 height 21
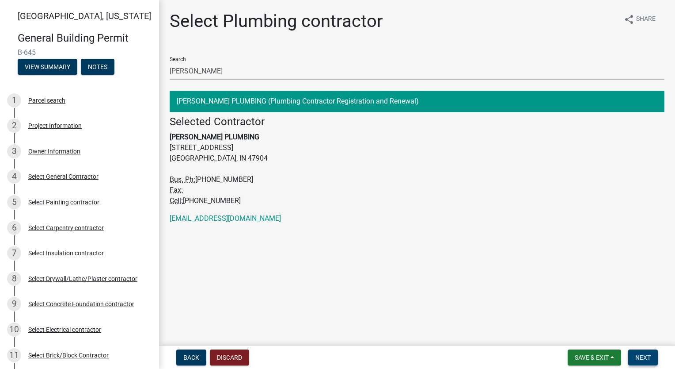
drag, startPoint x: 627, startPoint y: 356, endPoint x: 643, endPoint y: 358, distance: 16.0
click at [629, 356] on form "Save & Exit Save Save & Exit Next" at bounding box center [612, 357] width 97 height 16
click at [643, 358] on span "Next" at bounding box center [642, 356] width 15 height 7
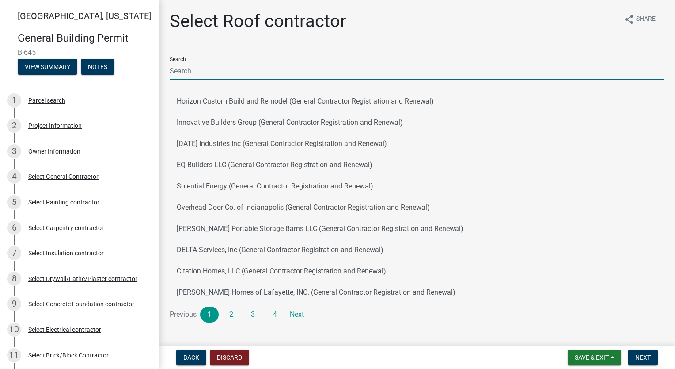
click at [246, 67] on input "Search" at bounding box center [417, 71] width 495 height 18
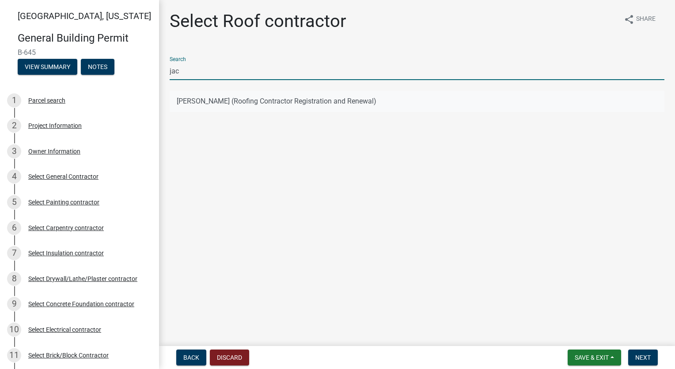
click at [273, 105] on button "[PERSON_NAME] (Roofing Contractor Registration and Renewal)" at bounding box center [417, 101] width 495 height 21
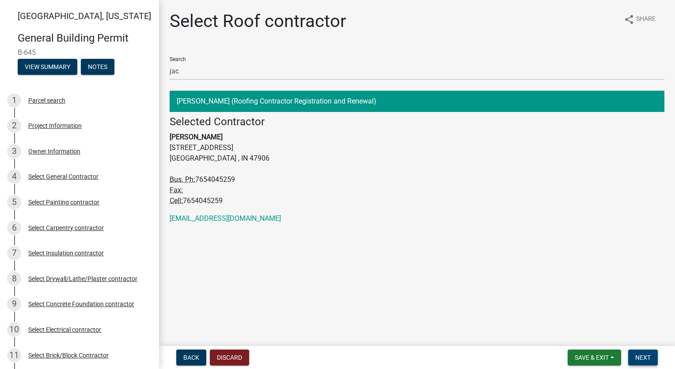
click at [647, 360] on span "Next" at bounding box center [642, 356] width 15 height 7
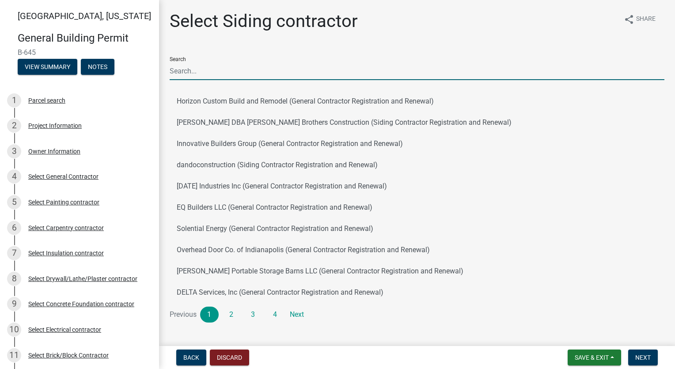
click at [249, 73] on input "Search" at bounding box center [417, 71] width 495 height 18
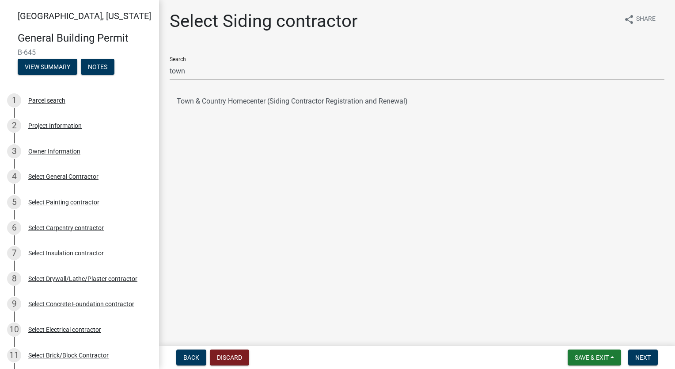
click at [246, 105] on button "Town & Country Homecenter (Siding Contractor Registration and Renewal)" at bounding box center [417, 101] width 495 height 21
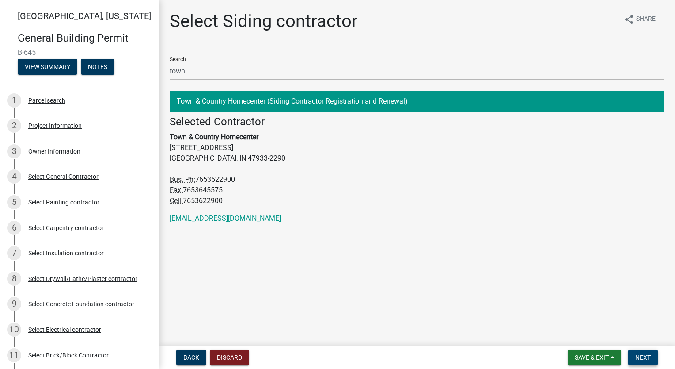
click at [637, 350] on button "Next" at bounding box center [643, 357] width 30 height 16
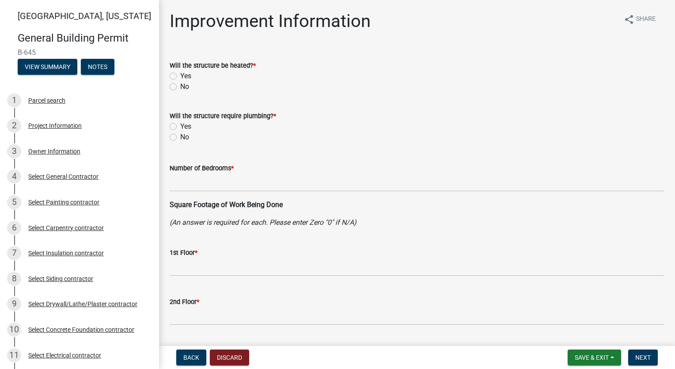
click at [180, 77] on label "Yes" at bounding box center [185, 76] width 11 height 11
click at [180, 76] on input "Yes" at bounding box center [183, 74] width 6 height 6
click at [180, 127] on label "Yes" at bounding box center [185, 126] width 11 height 11
click at [180, 127] on input "Yes" at bounding box center [183, 124] width 6 height 6
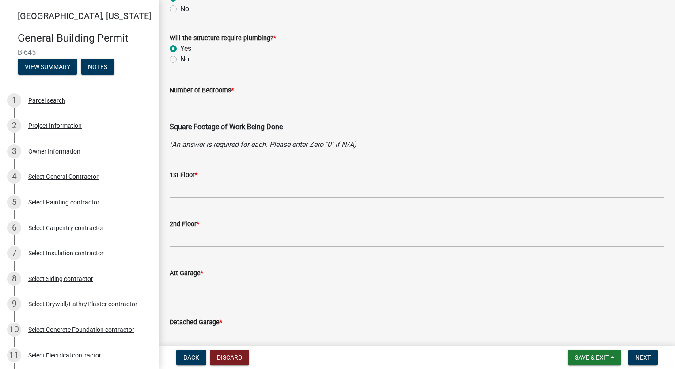
scroll to position [88, 0]
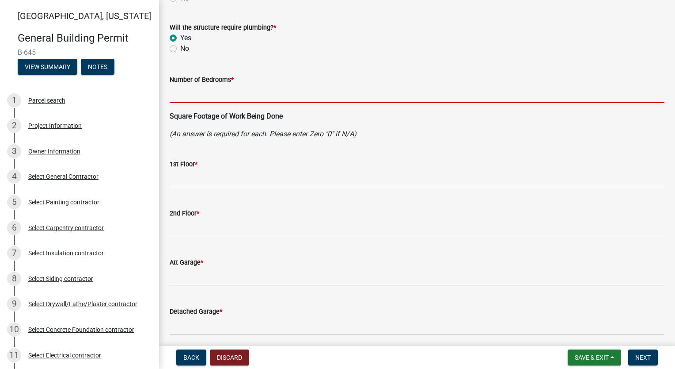
click at [269, 98] on input "text" at bounding box center [417, 94] width 495 height 18
click at [299, 70] on div "Number of Bedrooms * 3" at bounding box center [417, 82] width 495 height 41
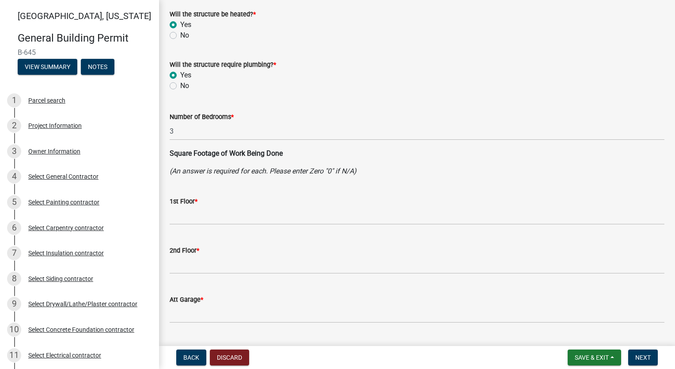
scroll to position [0, 0]
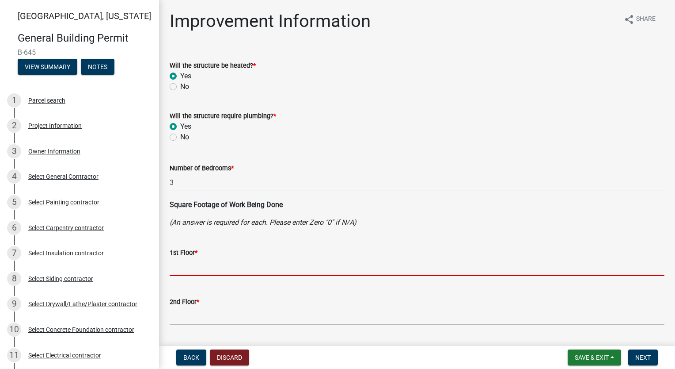
click at [236, 266] on input "text" at bounding box center [417, 267] width 495 height 18
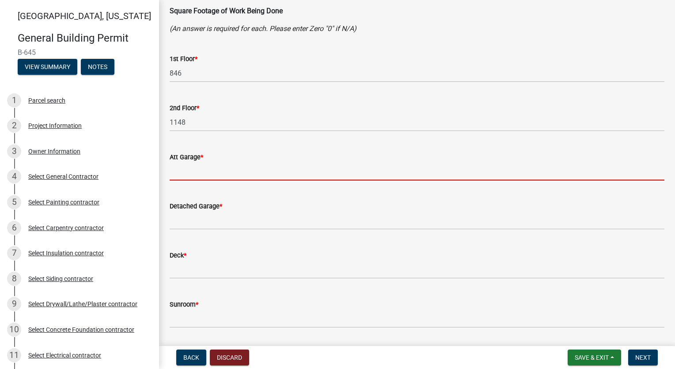
scroll to position [282, 0]
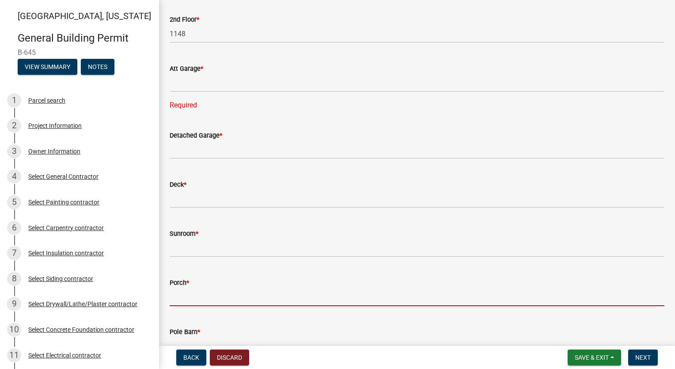
click at [224, 278] on form "Porch *" at bounding box center [417, 291] width 495 height 29
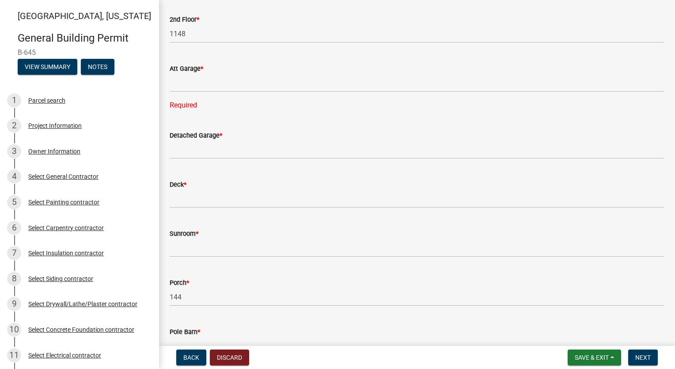
scroll to position [149, 0]
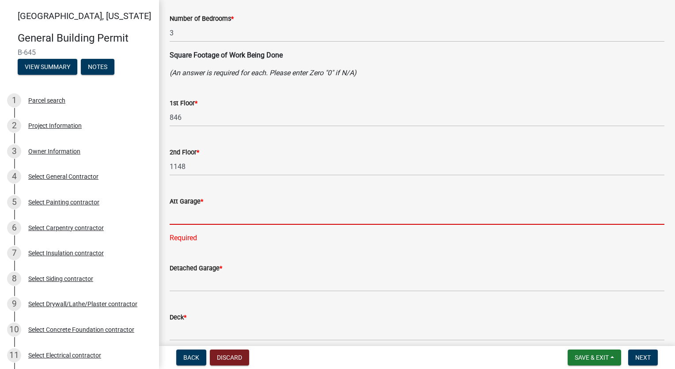
click at [211, 218] on input "text" at bounding box center [417, 215] width 495 height 18
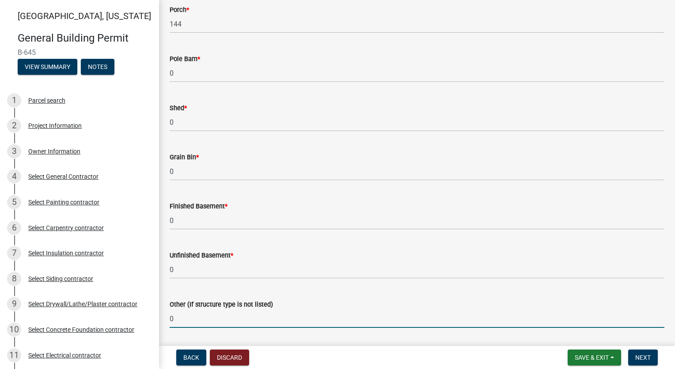
scroll to position [724, 0]
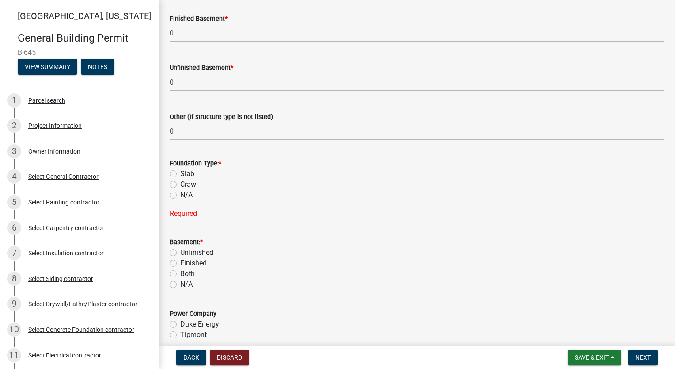
click at [180, 174] on label "Slab" at bounding box center [187, 173] width 14 height 11
click at [180, 174] on input "Slab" at bounding box center [183, 171] width 6 height 6
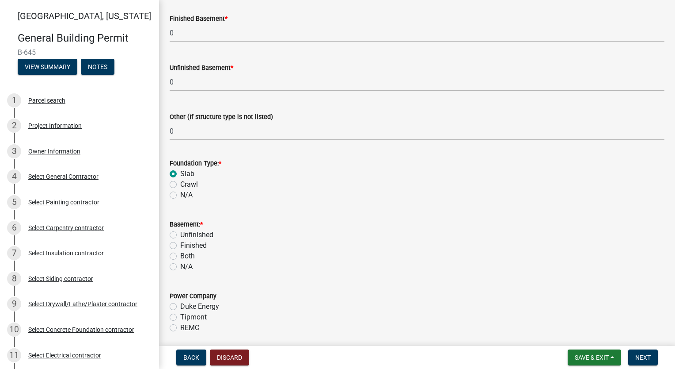
click at [180, 268] on label "N/A" at bounding box center [186, 266] width 12 height 11
click at [180, 267] on input "N/A" at bounding box center [183, 264] width 6 height 6
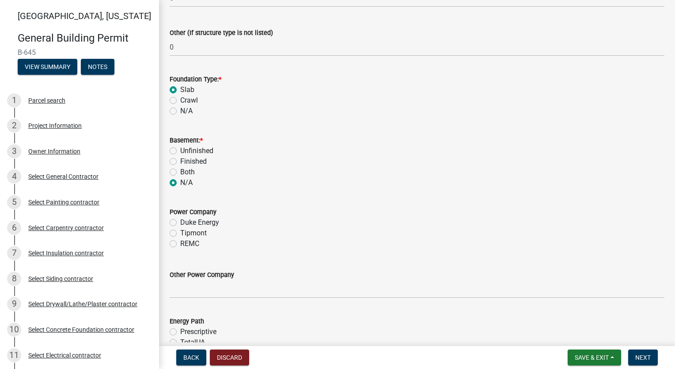
scroll to position [813, 0]
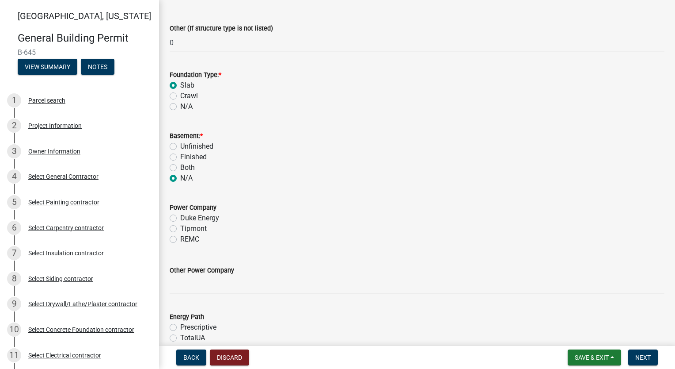
click at [180, 232] on label "Tipmont" at bounding box center [193, 228] width 27 height 11
click at [180, 229] on input "Tipmont" at bounding box center [183, 226] width 6 height 6
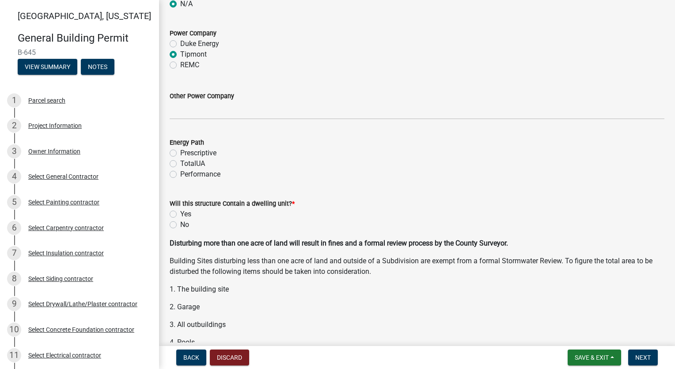
scroll to position [989, 0]
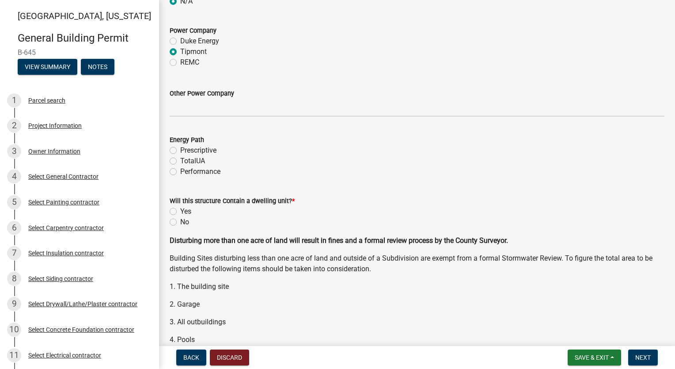
click at [180, 171] on label "Performance" at bounding box center [200, 171] width 40 height 11
click at [180, 171] on input "Performance" at bounding box center [183, 169] width 6 height 6
click at [180, 213] on label "Yes" at bounding box center [185, 211] width 11 height 11
click at [180, 212] on input "Yes" at bounding box center [183, 209] width 6 height 6
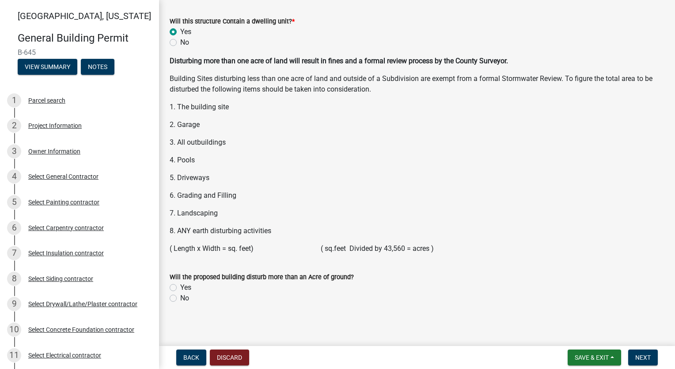
scroll to position [1172, 0]
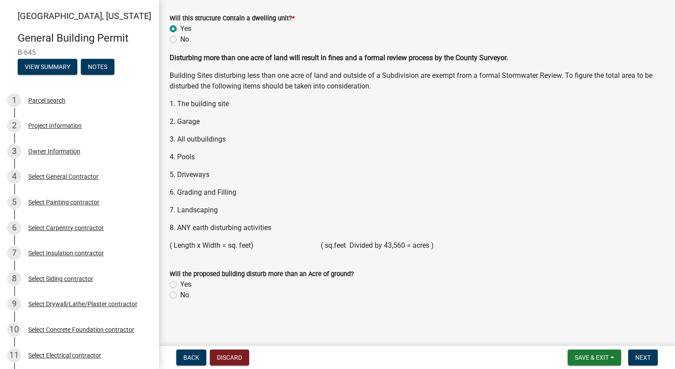
click at [180, 294] on label "No" at bounding box center [184, 294] width 9 height 11
click at [180, 294] on input "No" at bounding box center [183, 292] width 6 height 6
click at [649, 353] on span "Next" at bounding box center [642, 356] width 15 height 7
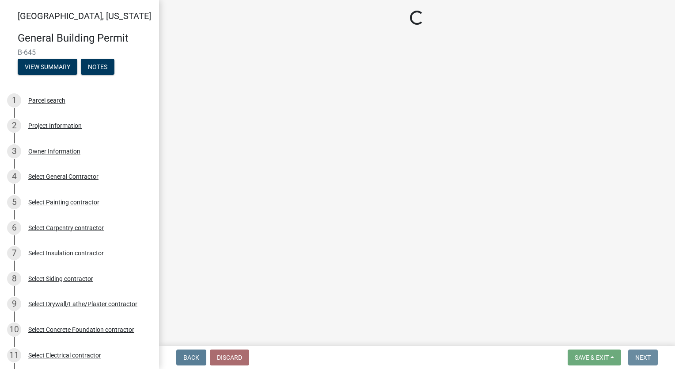
scroll to position [0, 0]
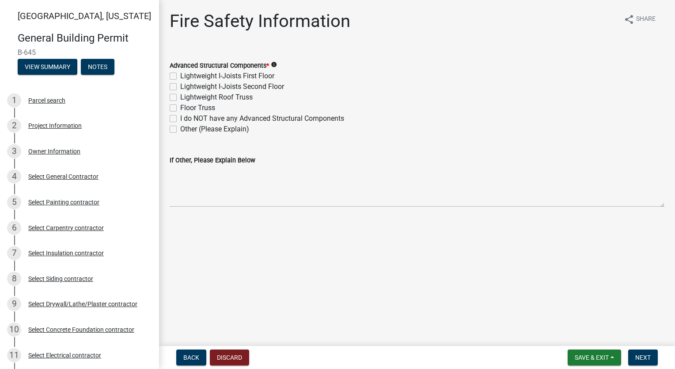
click at [180, 98] on label "Lightweight Roof Truss" at bounding box center [216, 97] width 72 height 11
click at [180, 98] on input "Lightweight Roof Truss" at bounding box center [183, 95] width 6 height 6
click at [180, 108] on label "Floor Truss" at bounding box center [197, 108] width 35 height 11
click at [180, 108] on input "Floor Truss" at bounding box center [183, 106] width 6 height 6
click at [645, 357] on span "Next" at bounding box center [642, 356] width 15 height 7
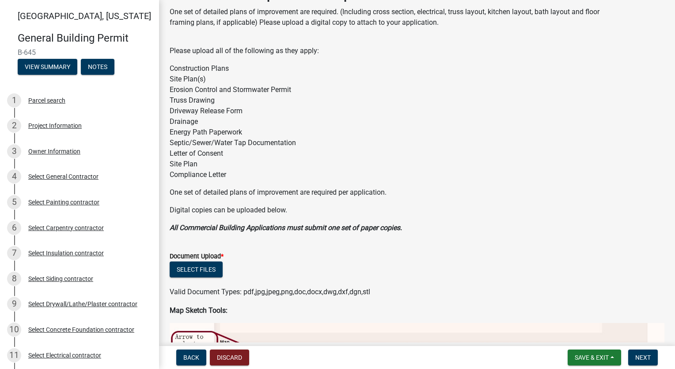
scroll to position [44, 0]
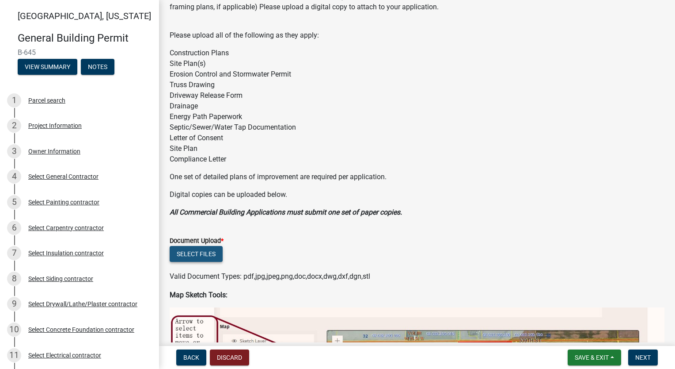
click at [198, 255] on button "Select files" at bounding box center [196, 254] width 53 height 16
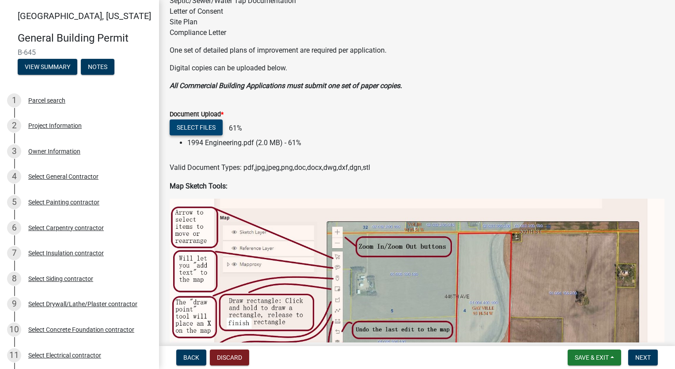
scroll to position [177, 0]
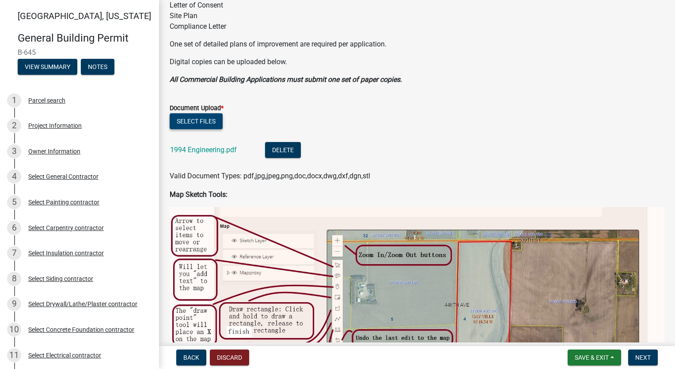
click at [196, 125] on button "Select files" at bounding box center [196, 121] width 53 height 16
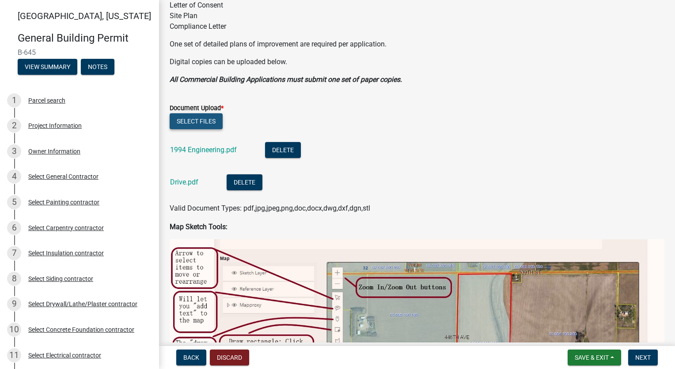
click at [198, 118] on button "Select files" at bounding box center [196, 121] width 53 height 16
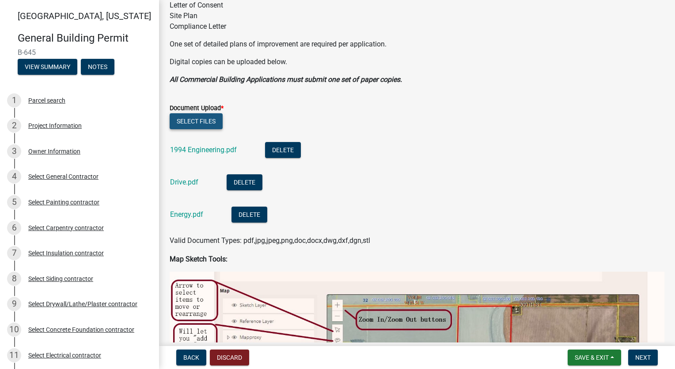
click at [200, 119] on button "Select files" at bounding box center [196, 121] width 53 height 16
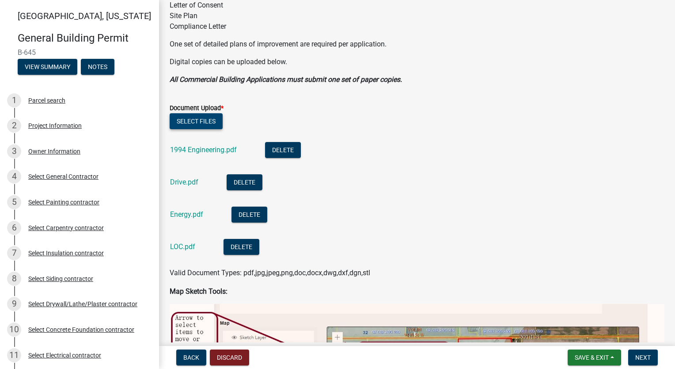
click at [202, 121] on button "Select files" at bounding box center [196, 121] width 53 height 16
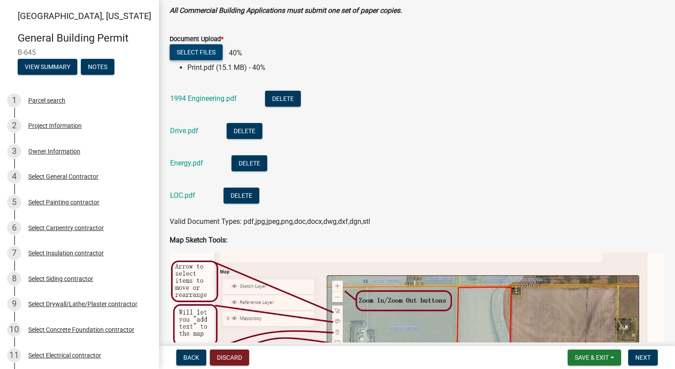
scroll to position [265, 0]
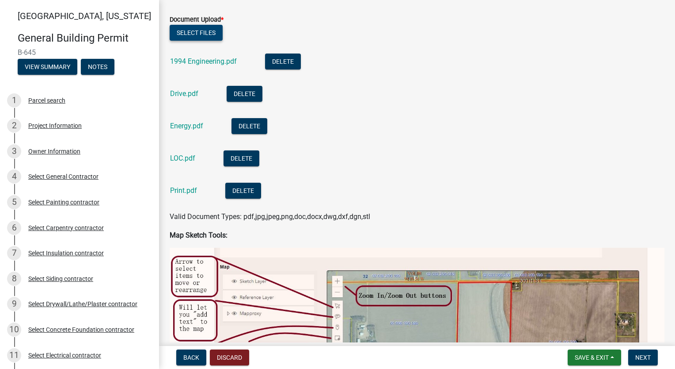
click at [199, 34] on button "Select files" at bounding box center [196, 33] width 53 height 16
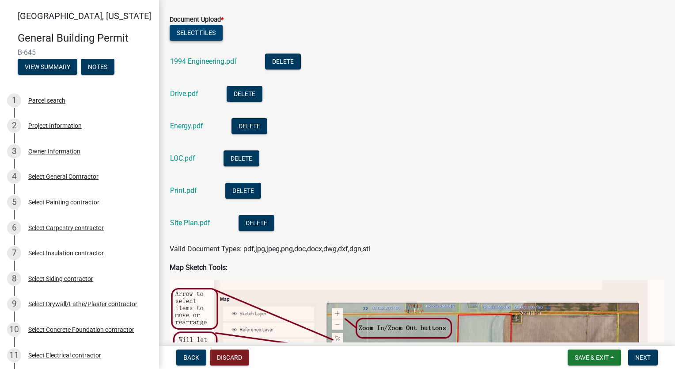
click at [187, 34] on button "Select files" at bounding box center [196, 33] width 53 height 16
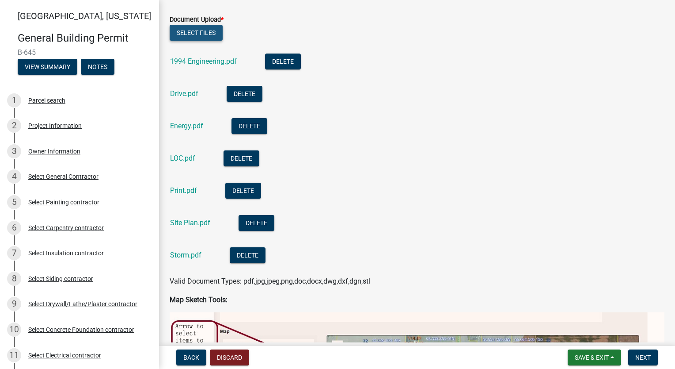
click at [198, 30] on button "Select files" at bounding box center [196, 33] width 53 height 16
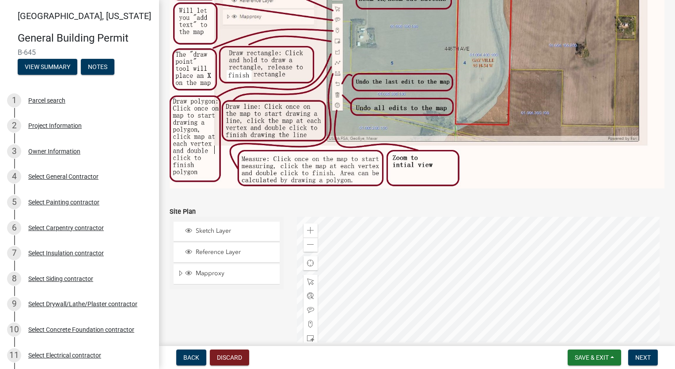
scroll to position [793, 0]
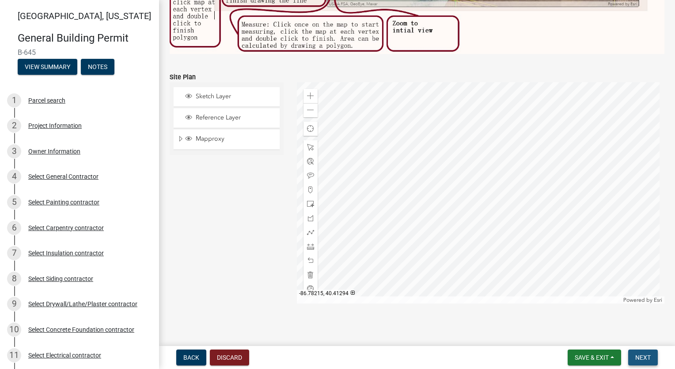
click at [645, 357] on span "Next" at bounding box center [642, 356] width 15 height 7
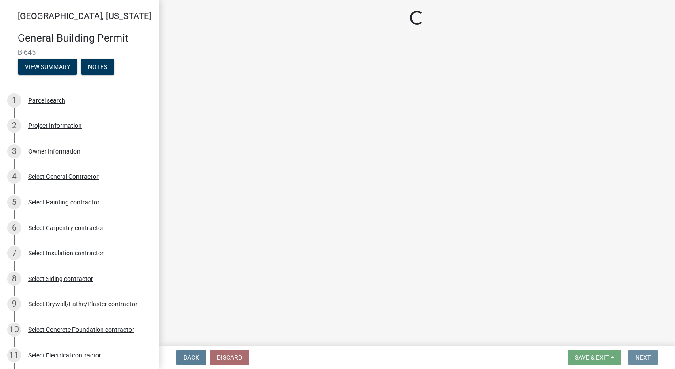
scroll to position [0, 0]
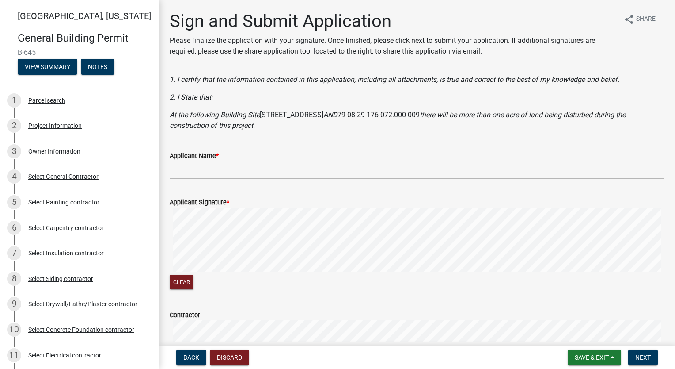
click at [210, 156] on label "Applicant Name *" at bounding box center [194, 156] width 49 height 6
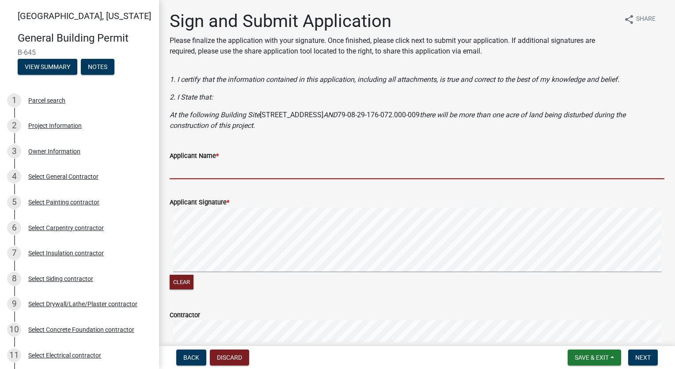
click at [210, 161] on input "Applicant Name *" at bounding box center [417, 170] width 495 height 18
click at [209, 171] on input "Applicant Name *" at bounding box center [417, 170] width 495 height 18
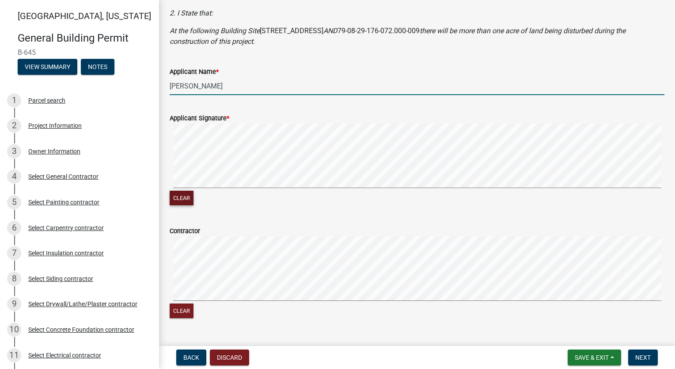
scroll to position [88, 0]
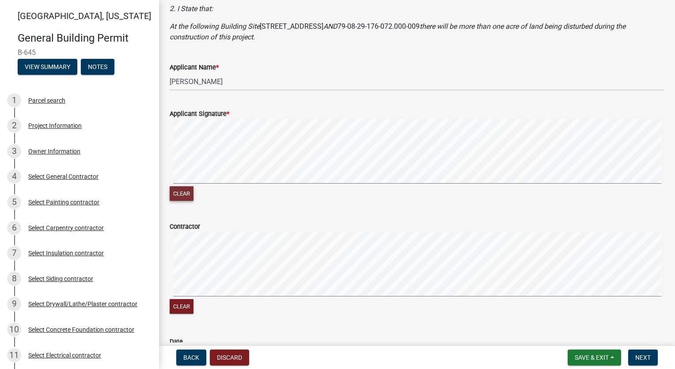
click at [179, 194] on button "Clear" at bounding box center [182, 193] width 24 height 15
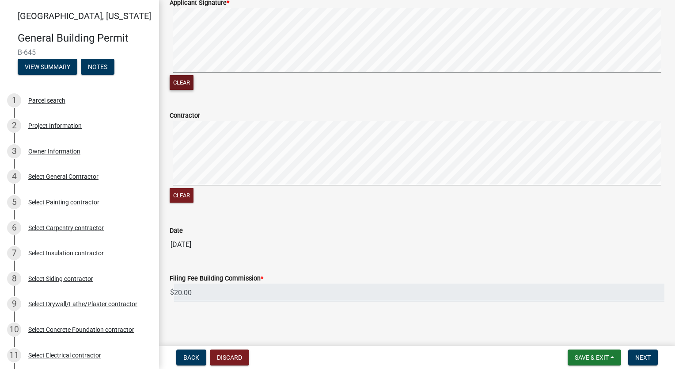
scroll to position [200, 0]
click at [646, 356] on span "Next" at bounding box center [642, 356] width 15 height 7
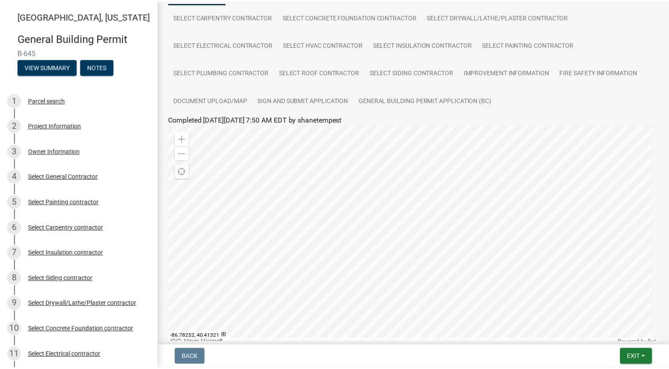
scroll to position [191, 0]
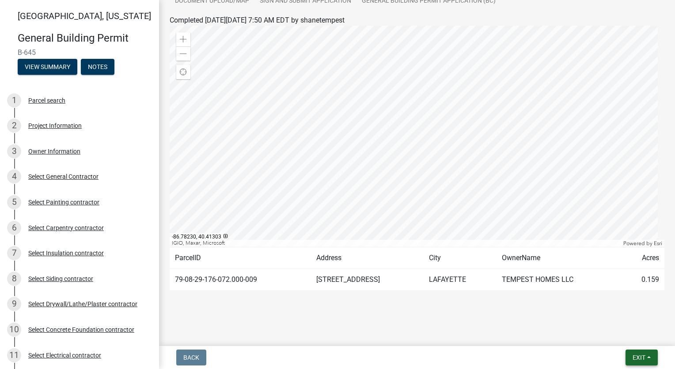
click at [635, 353] on span "Exit" at bounding box center [639, 356] width 13 height 7
click at [635, 339] on button "Save & Exit" at bounding box center [623, 333] width 71 height 21
